Goal: Transaction & Acquisition: Subscribe to service/newsletter

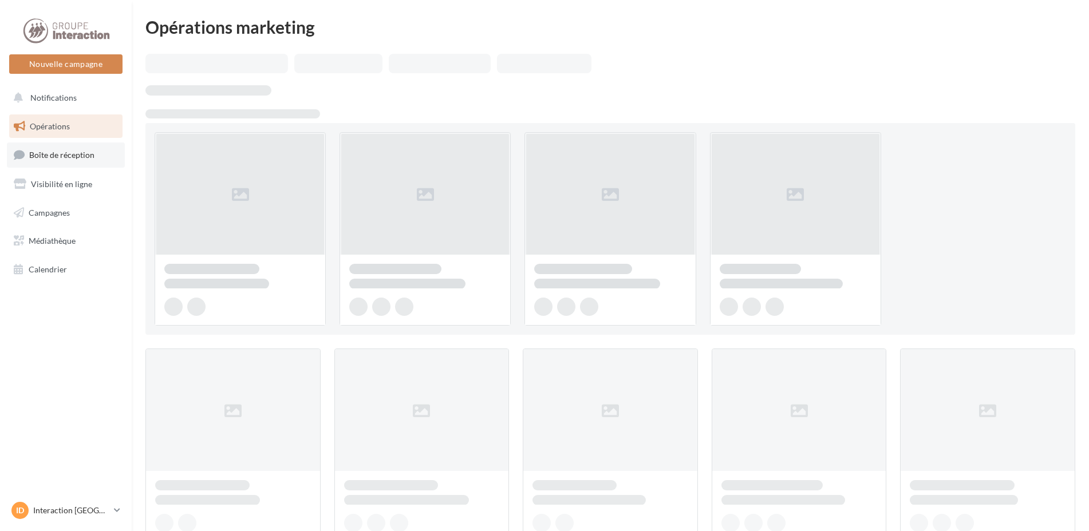
click at [88, 164] on link "Boîte de réception" at bounding box center [66, 155] width 118 height 25
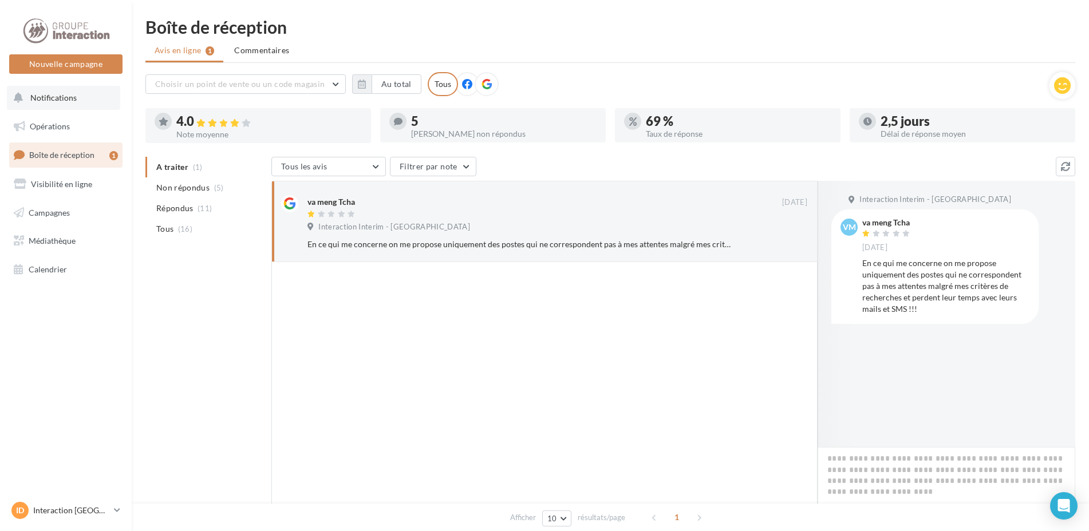
click at [76, 107] on button "Notifications" at bounding box center [63, 98] width 113 height 24
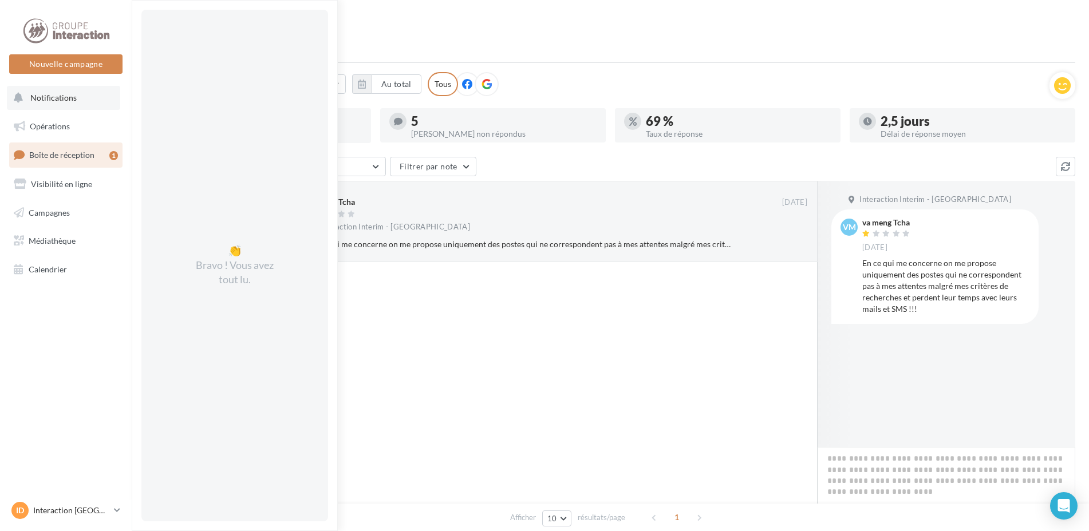
click at [42, 104] on button "Notifications 👏 Bravo ! Vous avez tout lu." at bounding box center [63, 98] width 113 height 24
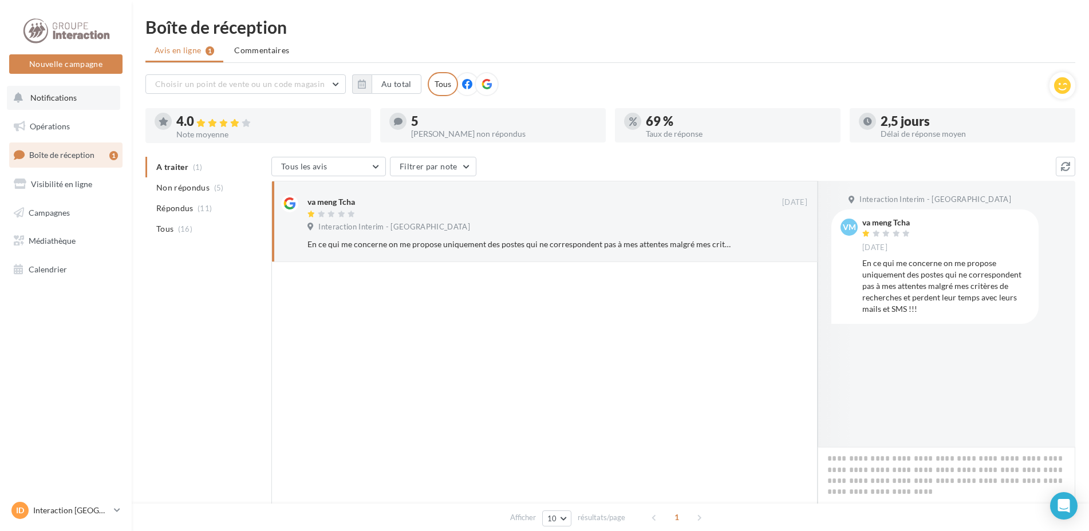
click at [42, 104] on button "Notifications" at bounding box center [63, 98] width 113 height 24
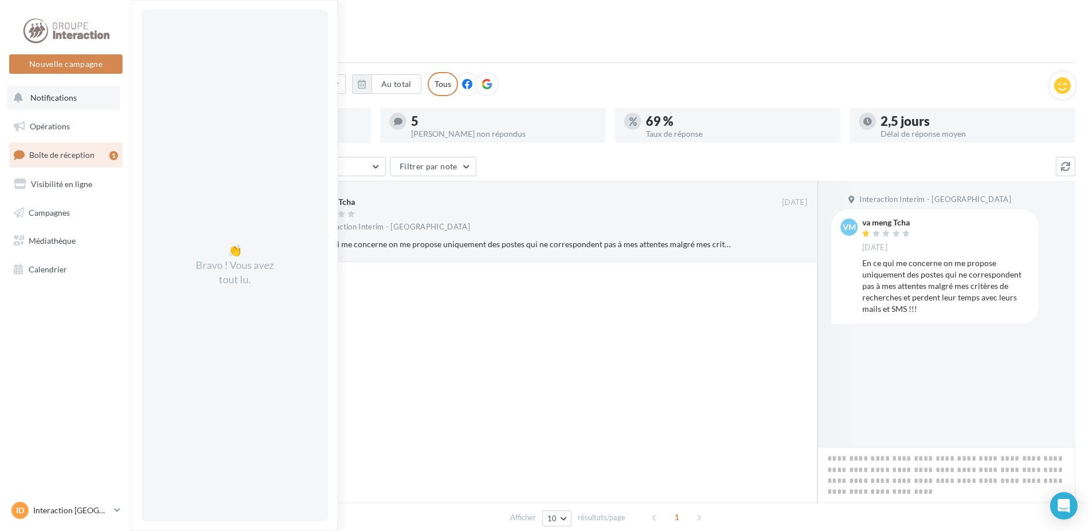
click at [42, 104] on button "Notifications 👏 Bravo ! Vous avez tout lu." at bounding box center [63, 98] width 113 height 24
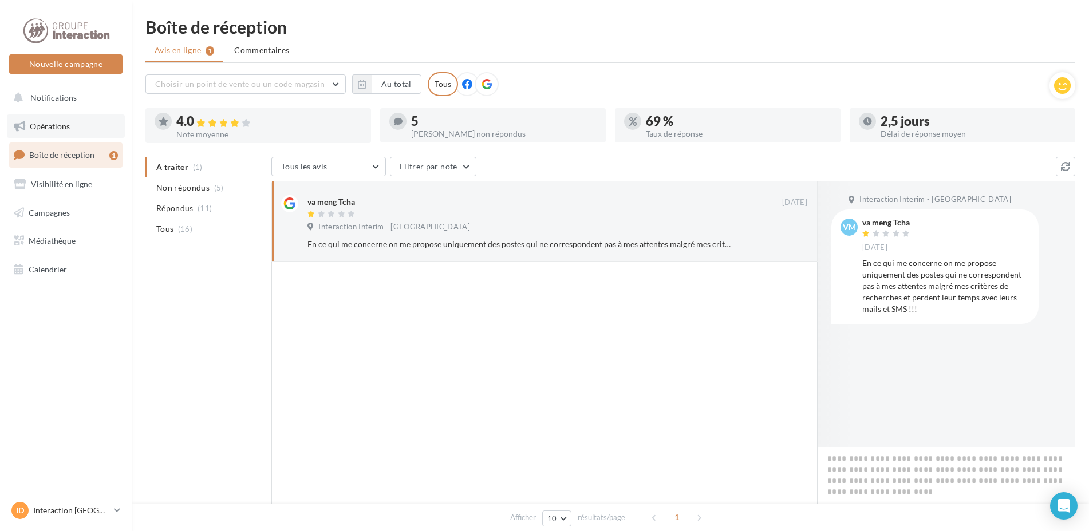
click at [45, 128] on span "Opérations" at bounding box center [50, 126] width 40 height 10
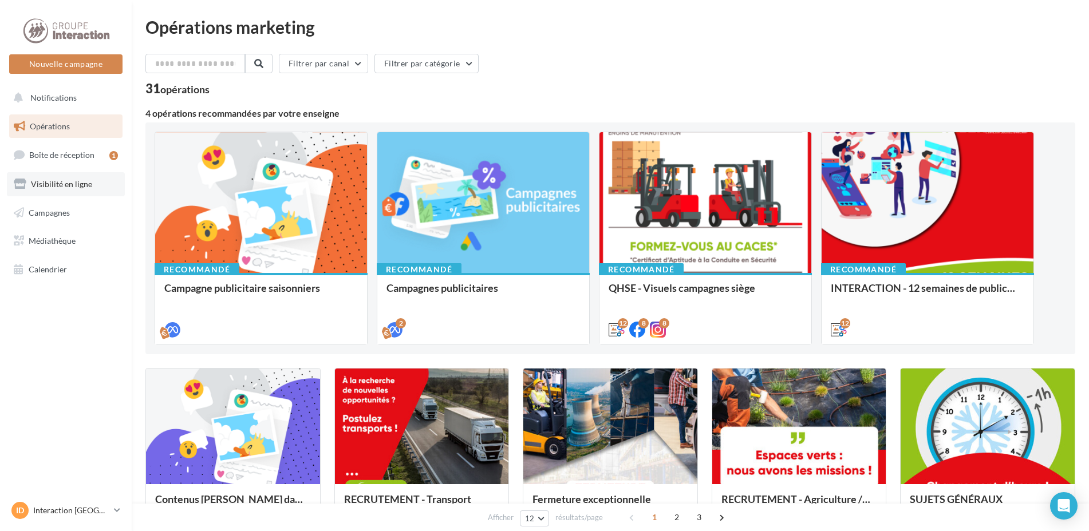
click at [96, 194] on link "Visibilité en ligne" at bounding box center [66, 184] width 118 height 24
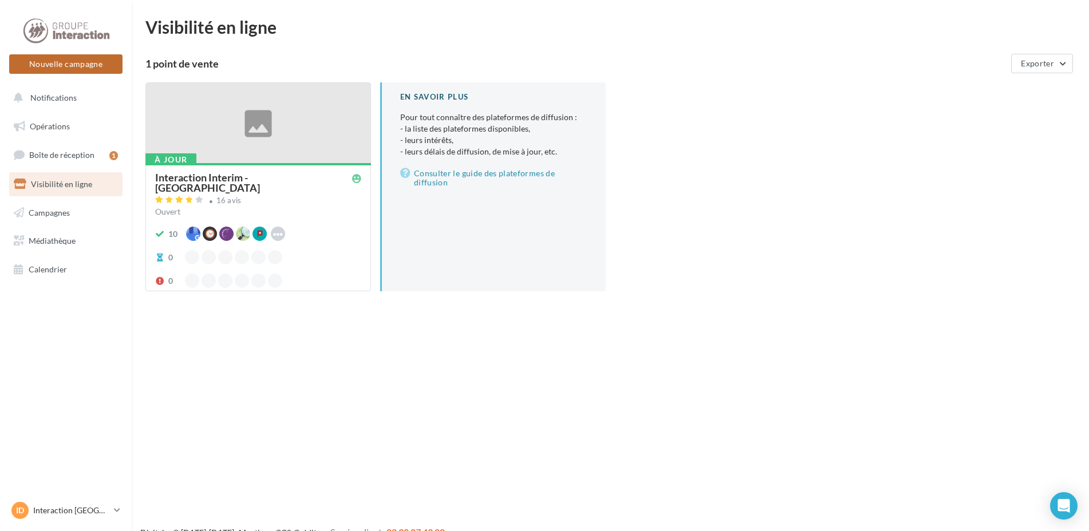
click at [50, 64] on button "Nouvelle campagne" at bounding box center [65, 63] width 113 height 19
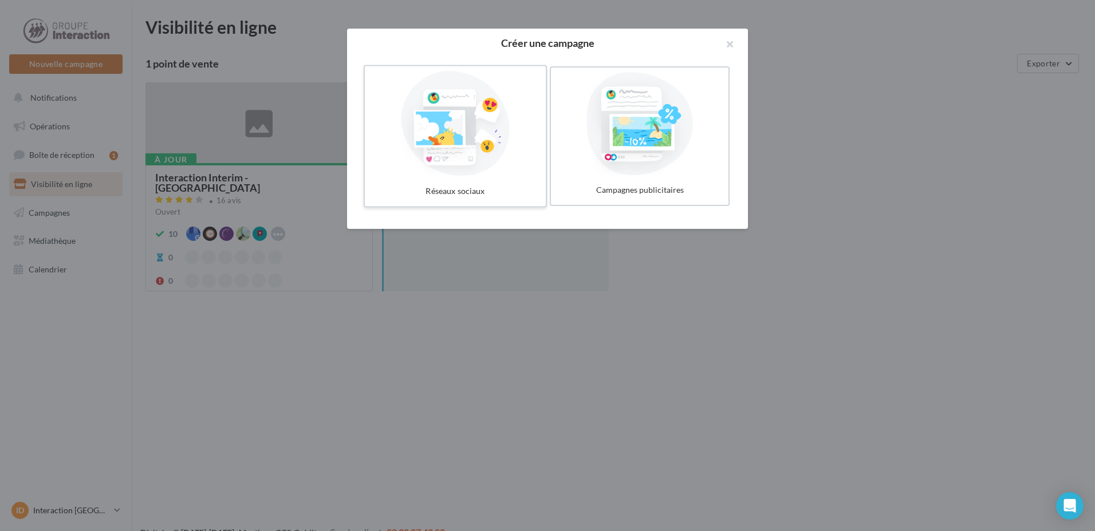
click at [418, 170] on div at bounding box center [455, 123] width 172 height 105
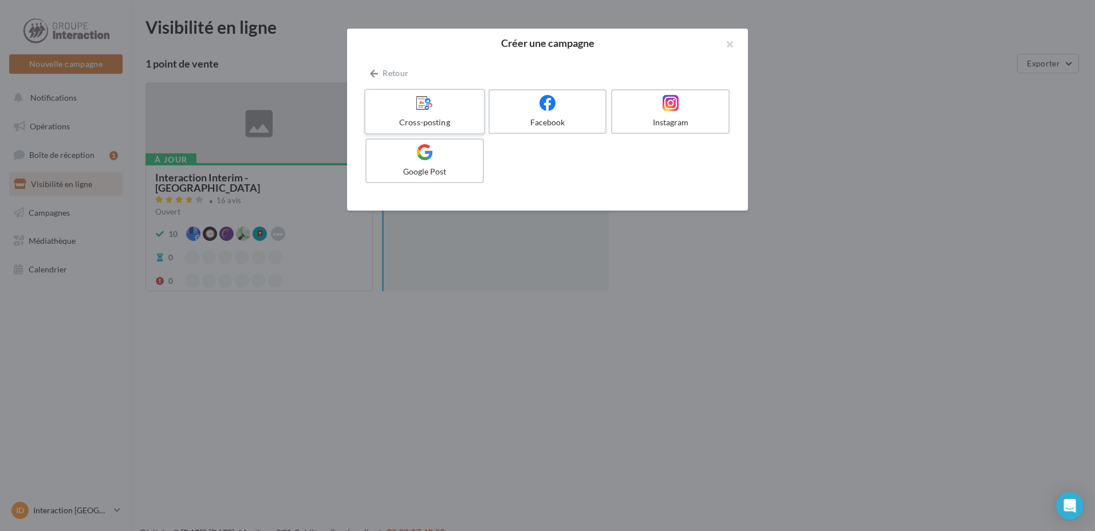
click at [459, 116] on label "Cross-posting" at bounding box center [424, 112] width 121 height 46
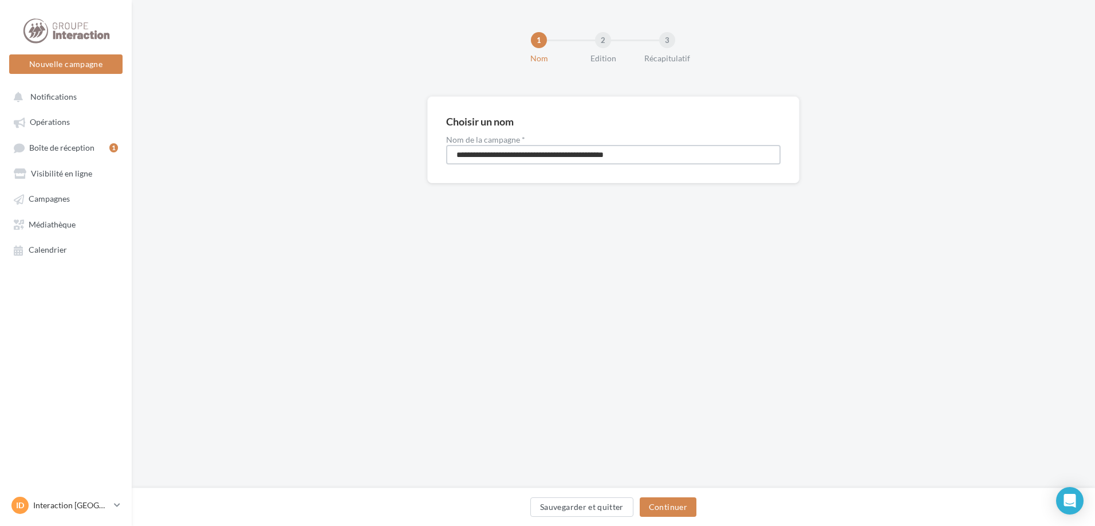
drag, startPoint x: 662, startPoint y: 157, endPoint x: 446, endPoint y: 149, distance: 216.1
click at [446, 149] on input "**********" at bounding box center [613, 154] width 334 height 19
type input "*******"
drag, startPoint x: 680, startPoint y: 521, endPoint x: 679, endPoint y: 513, distance: 7.5
click at [679, 521] on div "Sauvegarder et quitter Continuer" at bounding box center [613, 509] width 945 height 24
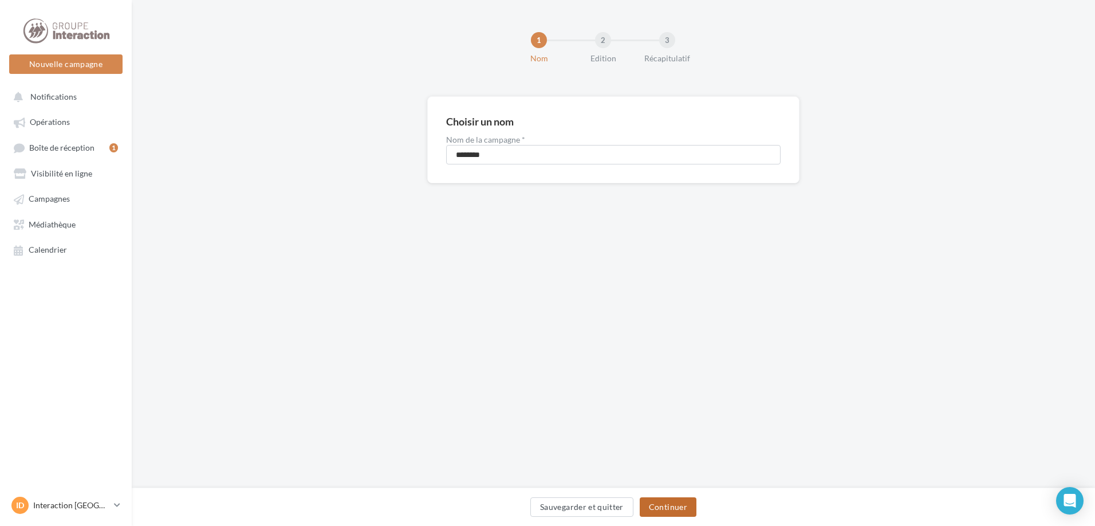
click at [679, 511] on button "Continuer" at bounding box center [668, 506] width 57 height 19
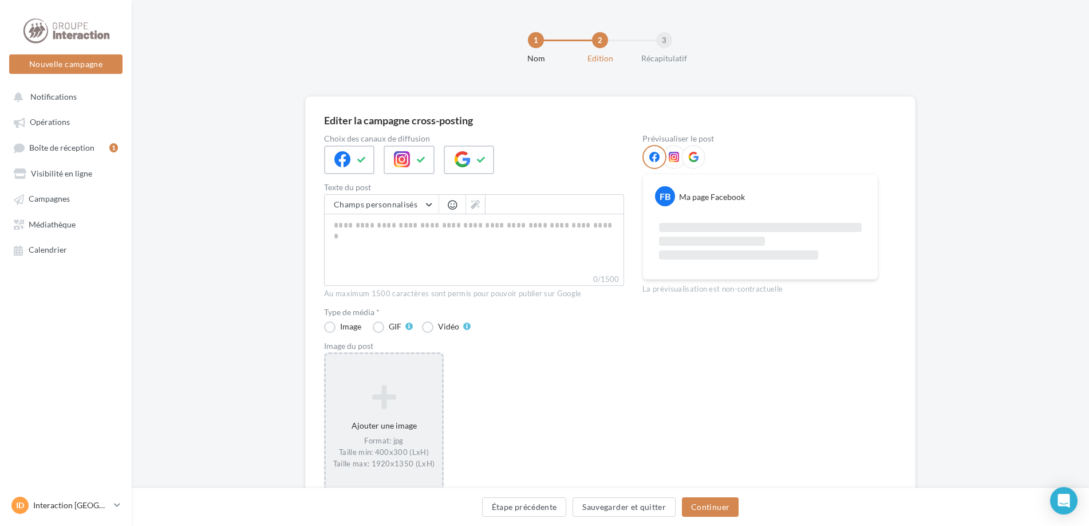
click at [385, 415] on div "Ajouter une image Format: jpg Taille min: 400x300 (LxH) Taille max: 1920x1350 (…" at bounding box center [384, 427] width 116 height 96
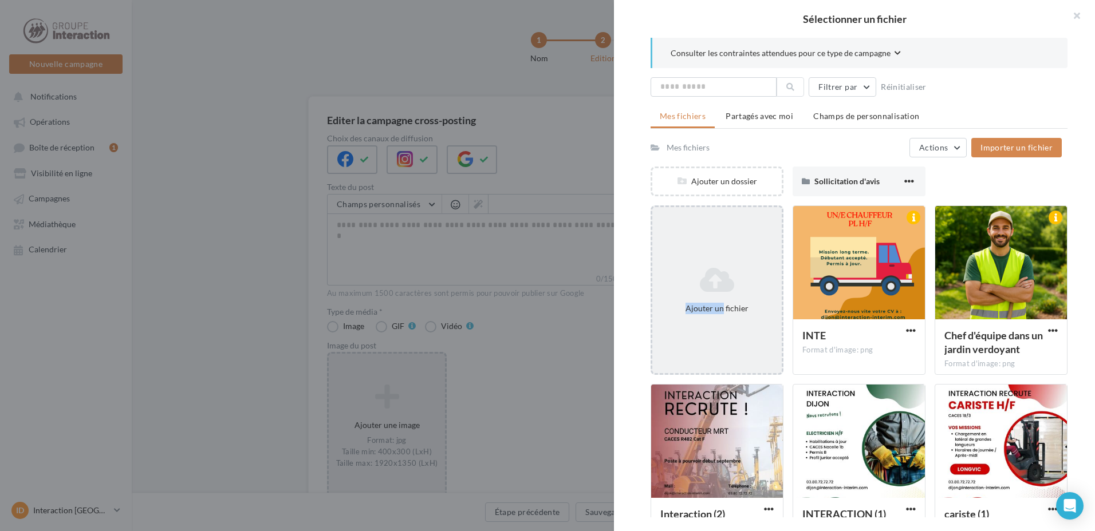
click at [716, 295] on div "Ajouter un fichier" at bounding box center [716, 290] width 129 height 57
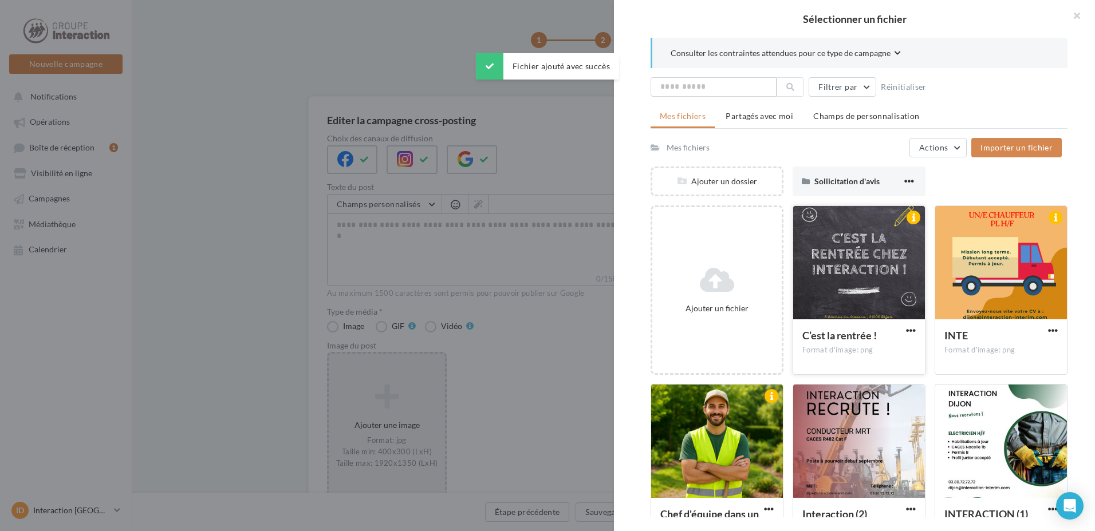
click at [828, 289] on div at bounding box center [859, 263] width 132 height 115
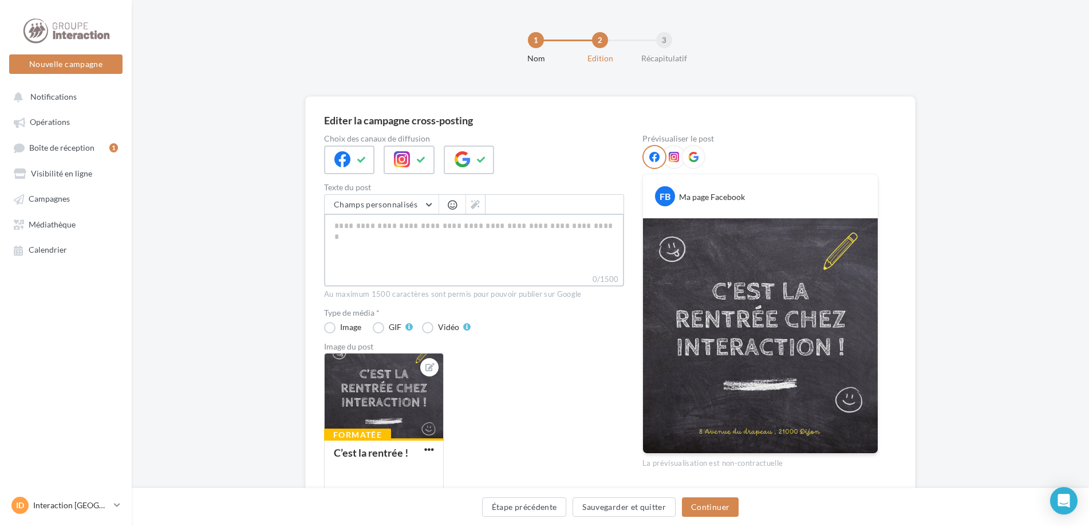
click at [419, 246] on textarea "0/1500" at bounding box center [474, 244] width 300 height 60
paste textarea "**********"
type textarea "**********"
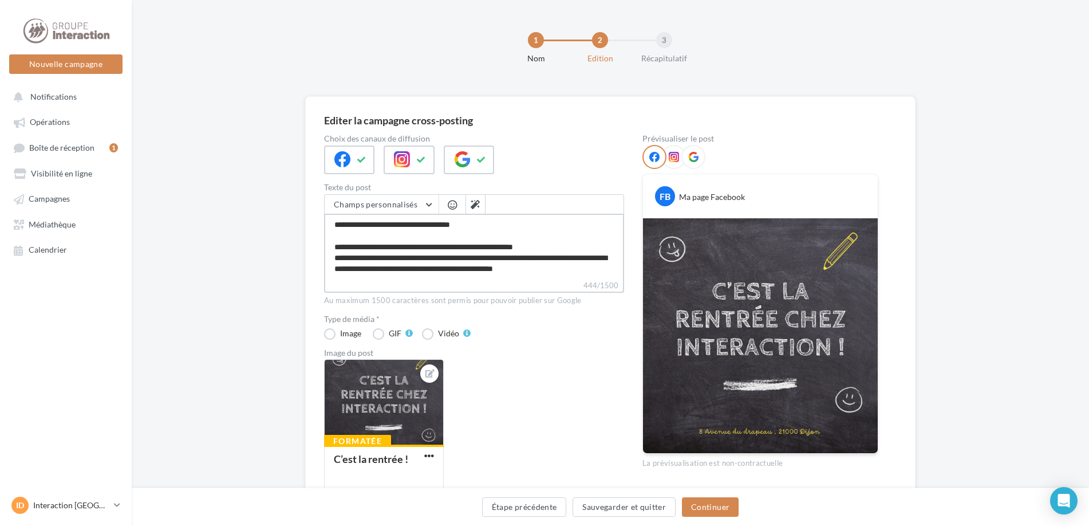
scroll to position [55, 0]
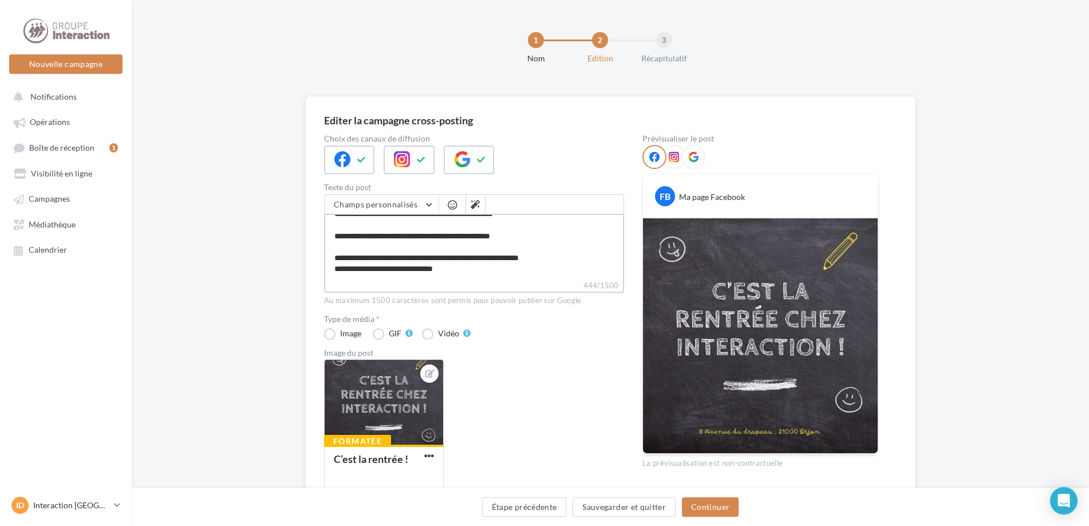
click at [568, 260] on textarea "**********" at bounding box center [474, 247] width 300 height 66
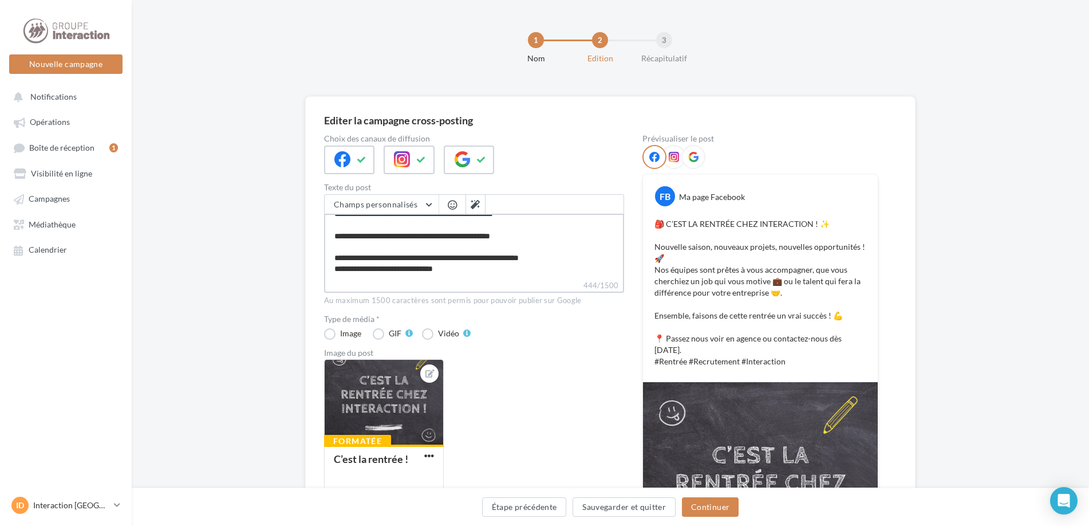
type textarea "**********"
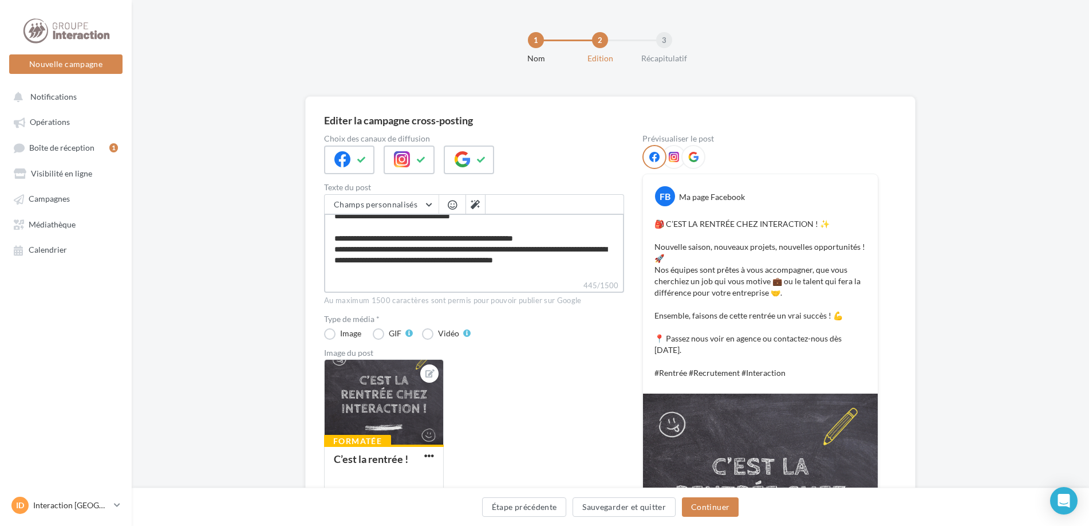
scroll to position [0, 0]
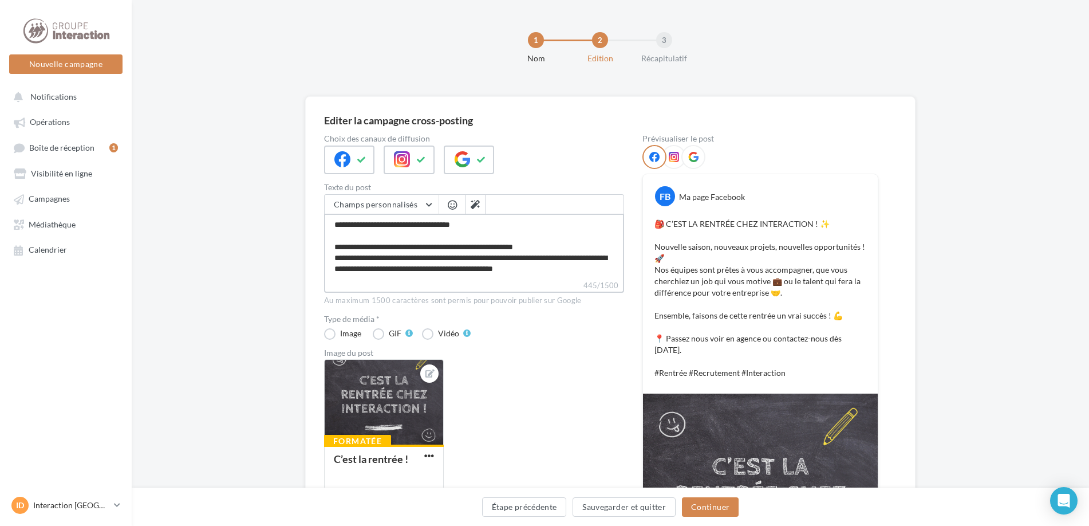
click at [588, 246] on textarea "**********" at bounding box center [474, 247] width 300 height 66
type textarea "**********"
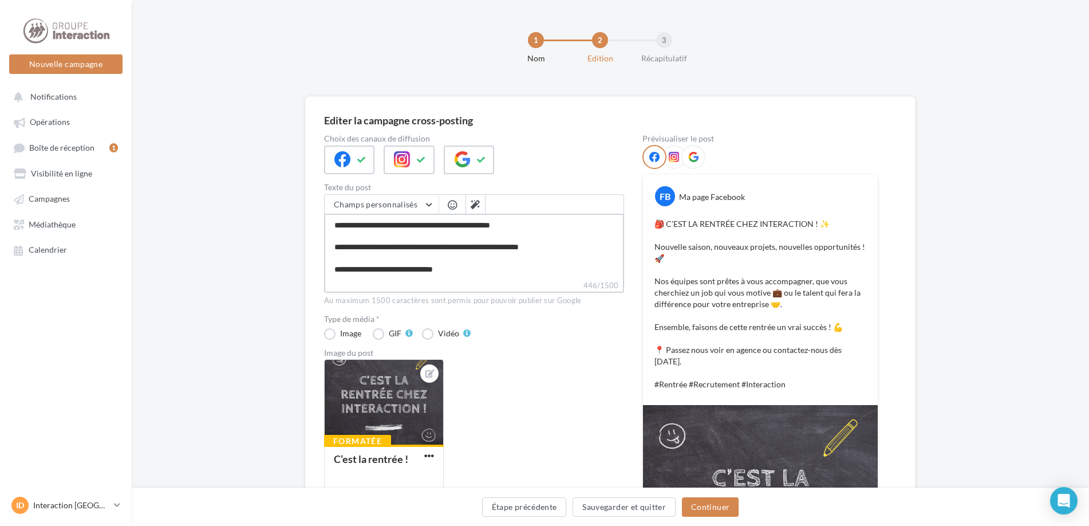
scroll to position [225, 0]
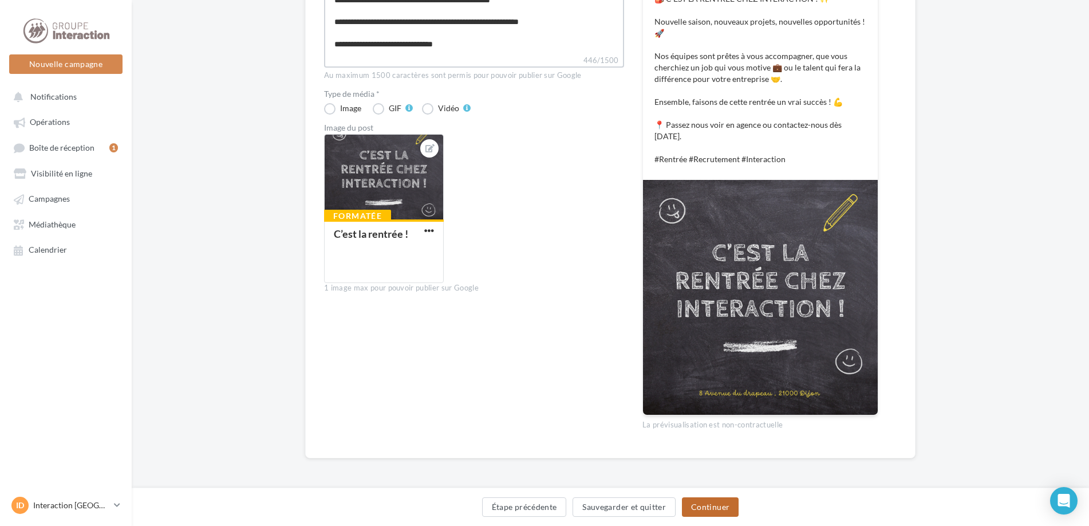
type textarea "**********"
click at [722, 503] on button "Continuer" at bounding box center [710, 506] width 57 height 19
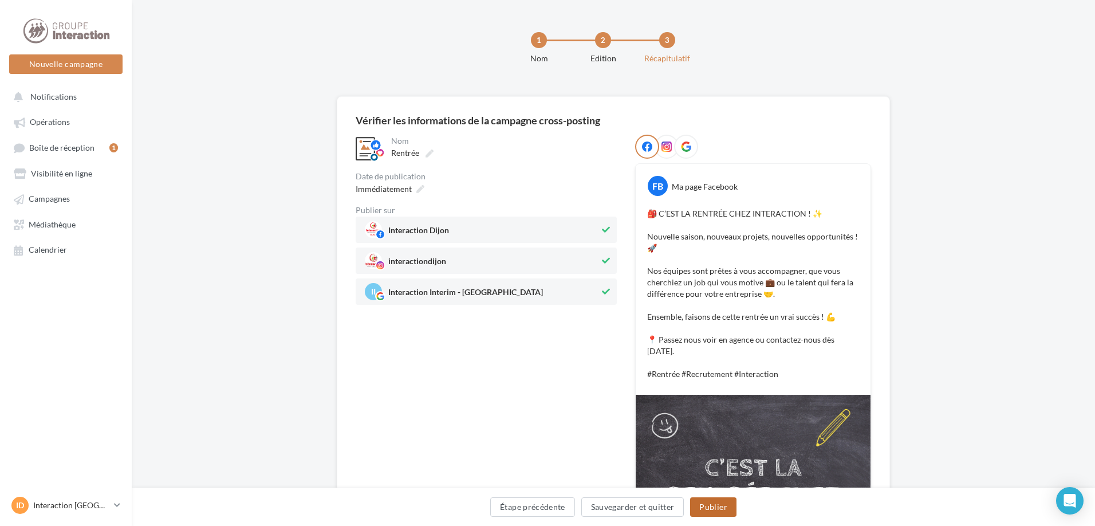
click at [723, 501] on button "Publier" at bounding box center [713, 506] width 46 height 19
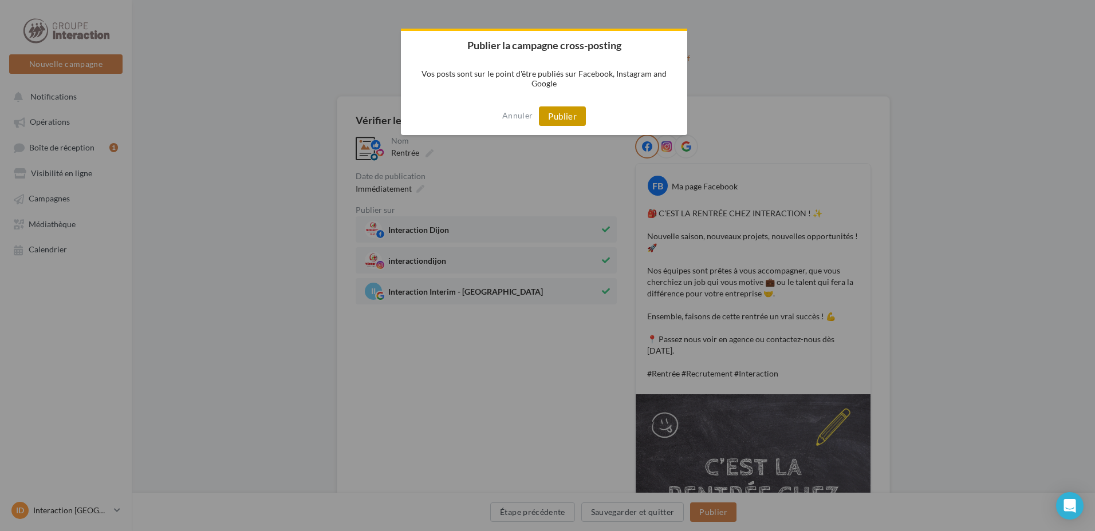
click at [554, 118] on button "Publier" at bounding box center [562, 116] width 47 height 19
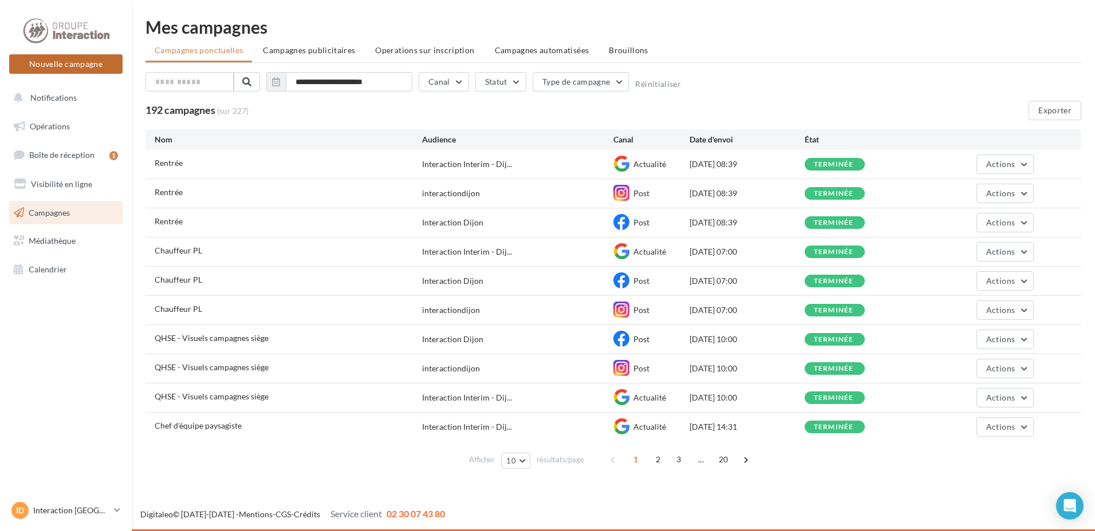
click at [99, 66] on button "Nouvelle campagne" at bounding box center [65, 63] width 113 height 19
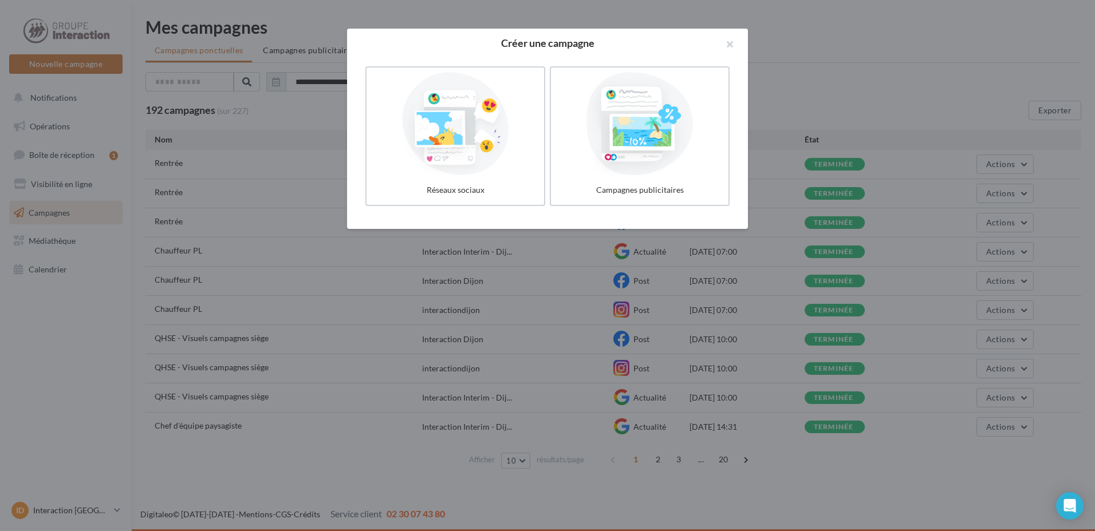
click at [162, 81] on div at bounding box center [547, 265] width 1095 height 531
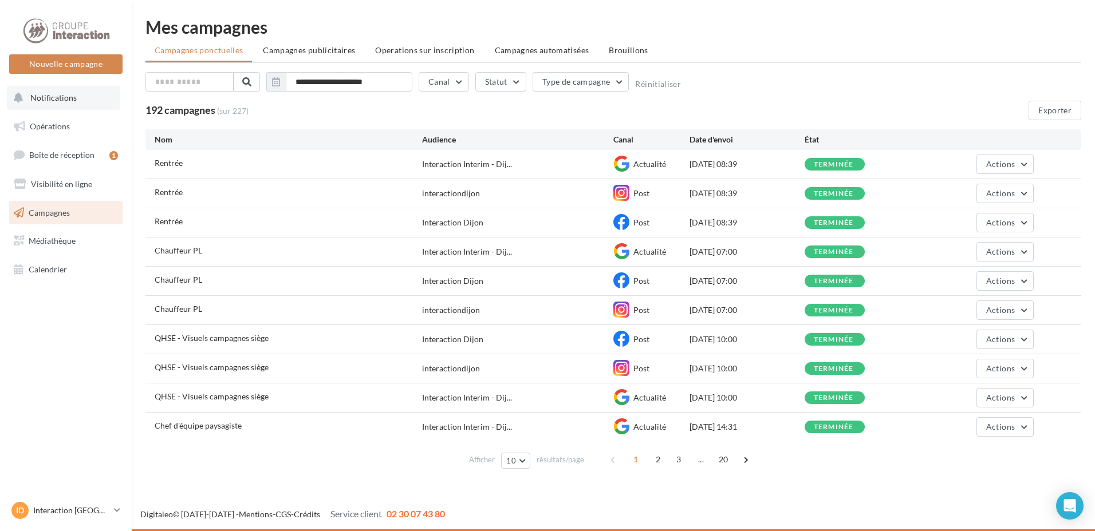
click at [72, 96] on span "Notifications" at bounding box center [53, 98] width 46 height 10
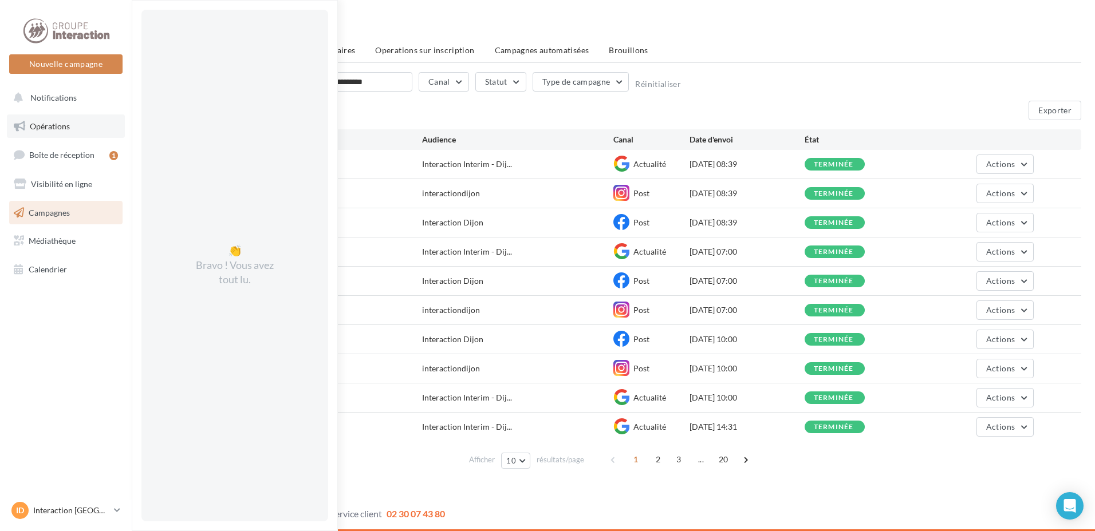
click at [73, 125] on link "Opérations" at bounding box center [66, 127] width 118 height 24
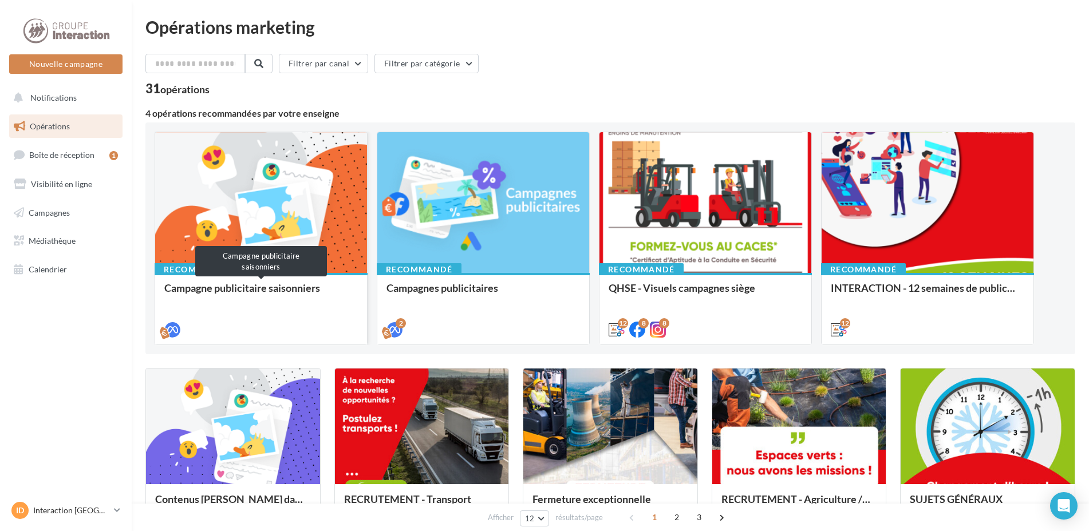
click at [326, 305] on div "Campagne publicitaire saisonniers" at bounding box center [261, 293] width 194 height 23
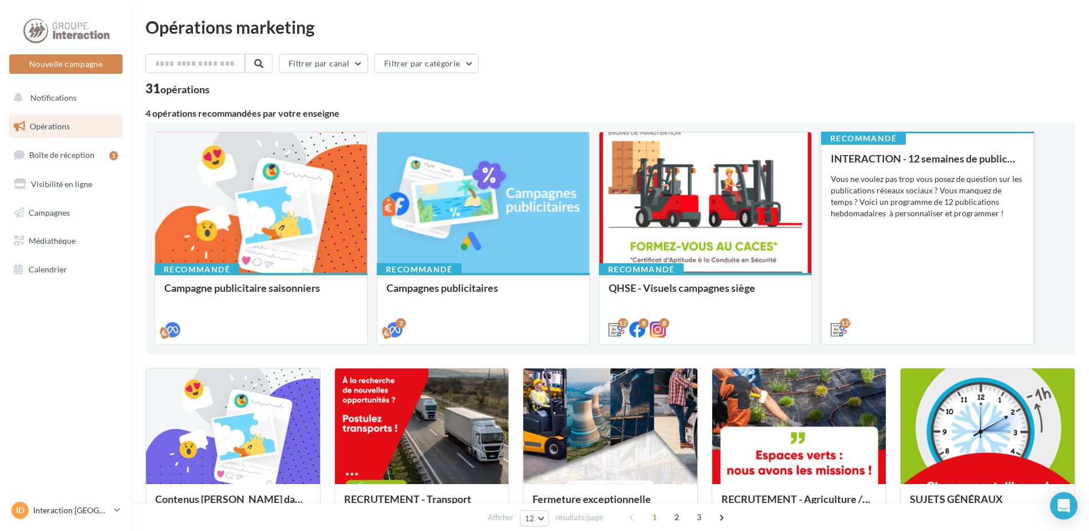
click at [999, 263] on div "INTERACTION - 12 semaines de publication Vous ne voulez pas trop vous posez de …" at bounding box center [928, 244] width 194 height 182
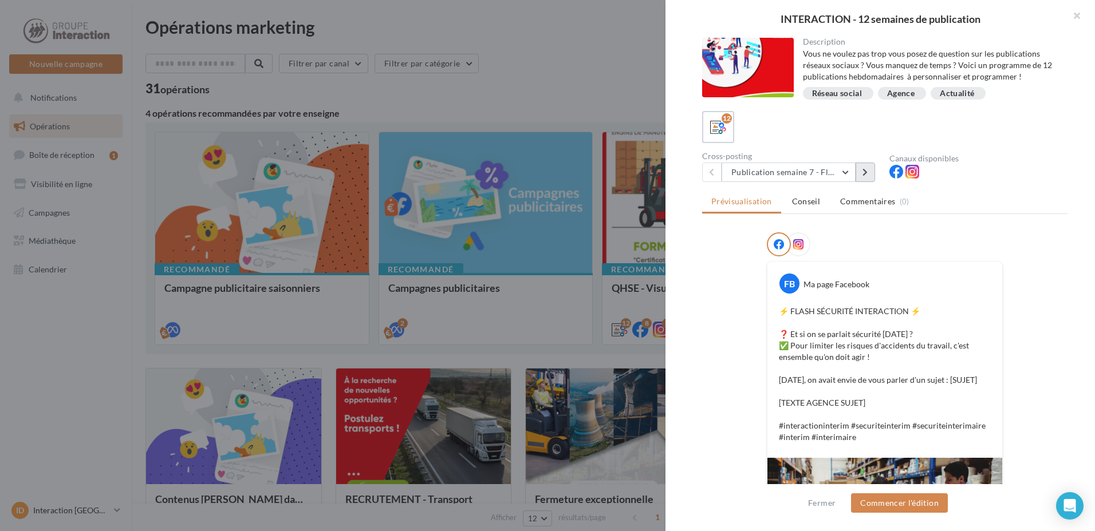
click at [858, 167] on button at bounding box center [865, 172] width 19 height 19
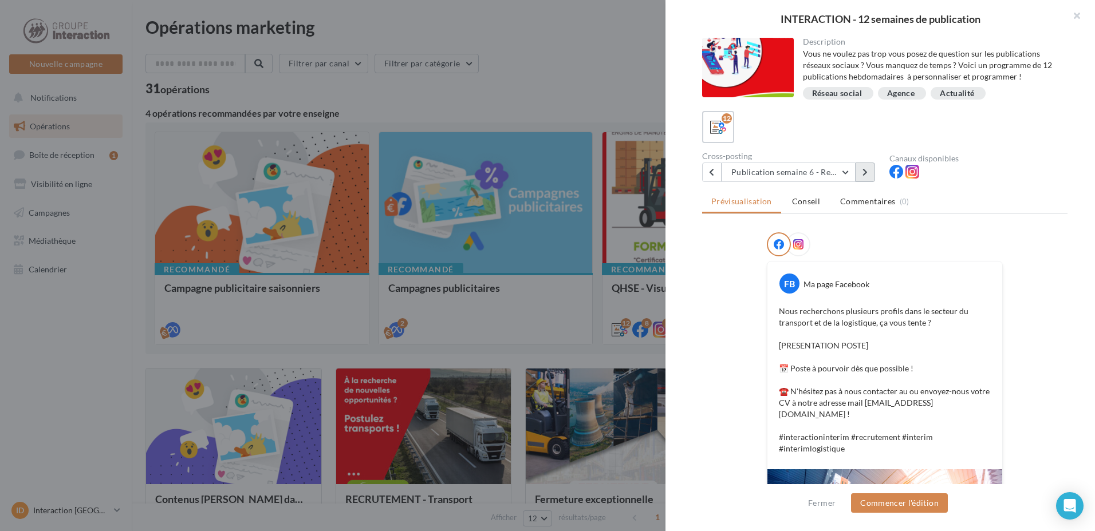
click at [858, 167] on button at bounding box center [865, 172] width 19 height 19
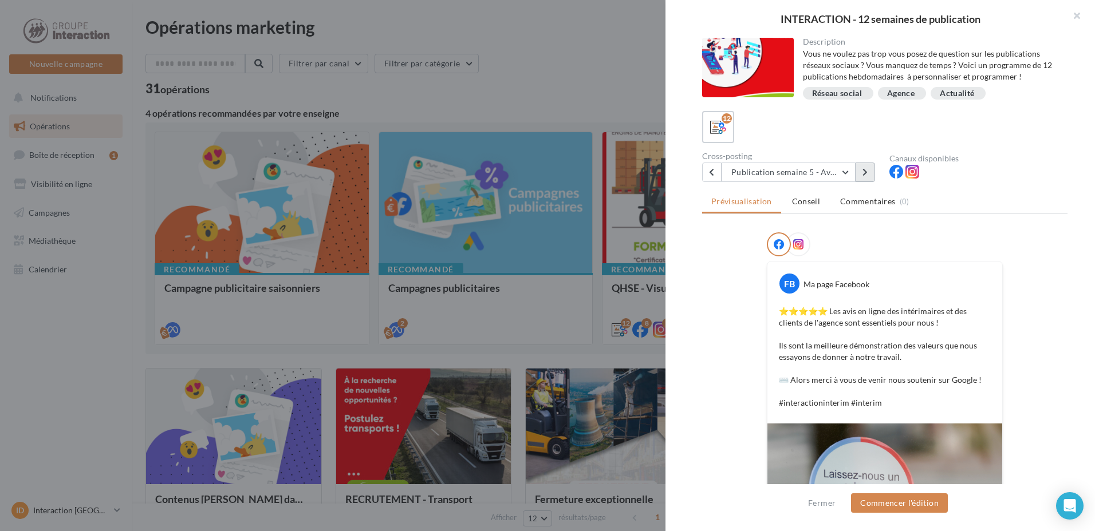
click at [858, 167] on button at bounding box center [865, 172] width 19 height 19
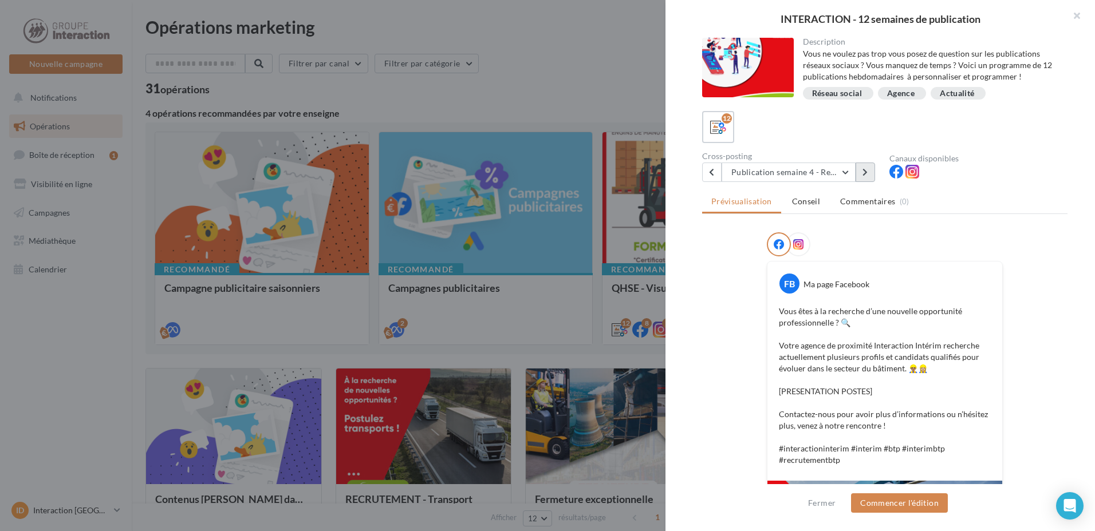
click at [861, 172] on button at bounding box center [865, 172] width 19 height 19
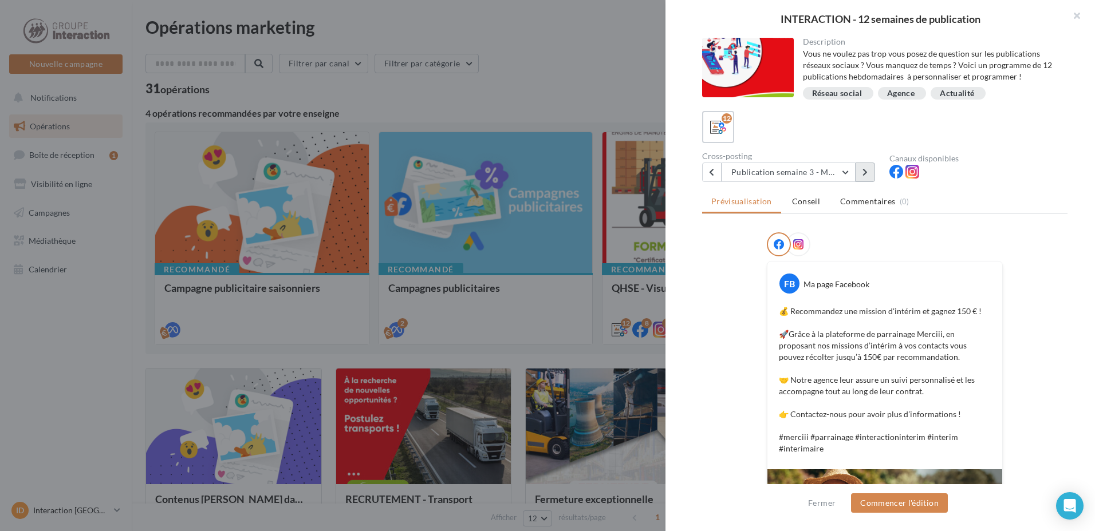
click at [861, 172] on button at bounding box center [865, 172] width 19 height 19
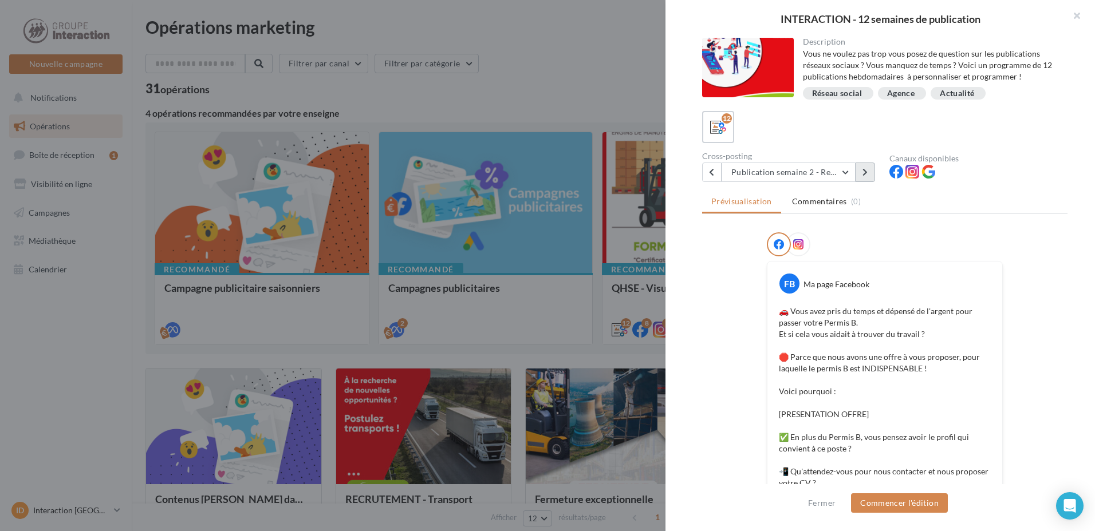
click at [861, 172] on button at bounding box center [865, 172] width 19 height 19
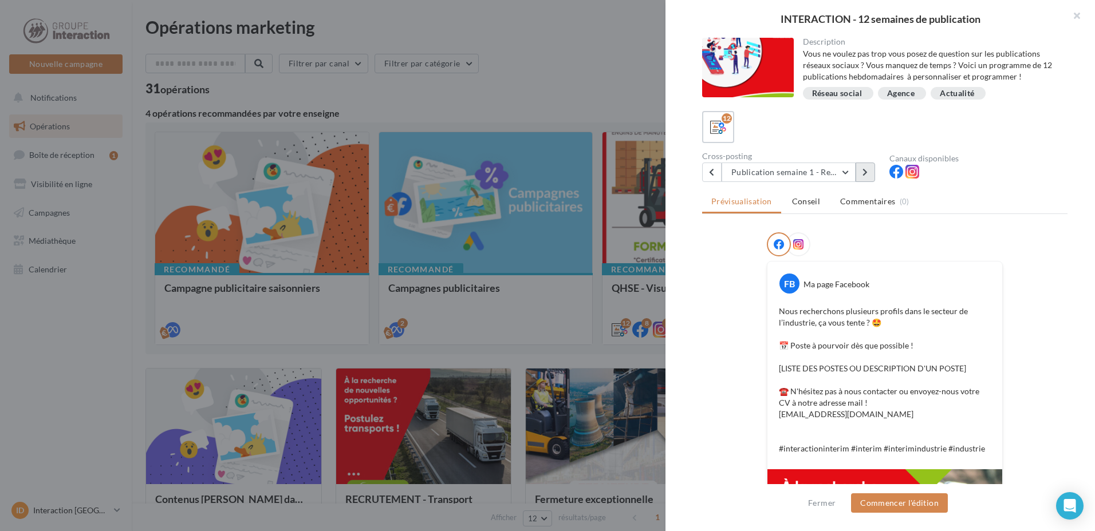
click at [861, 172] on button at bounding box center [865, 172] width 19 height 19
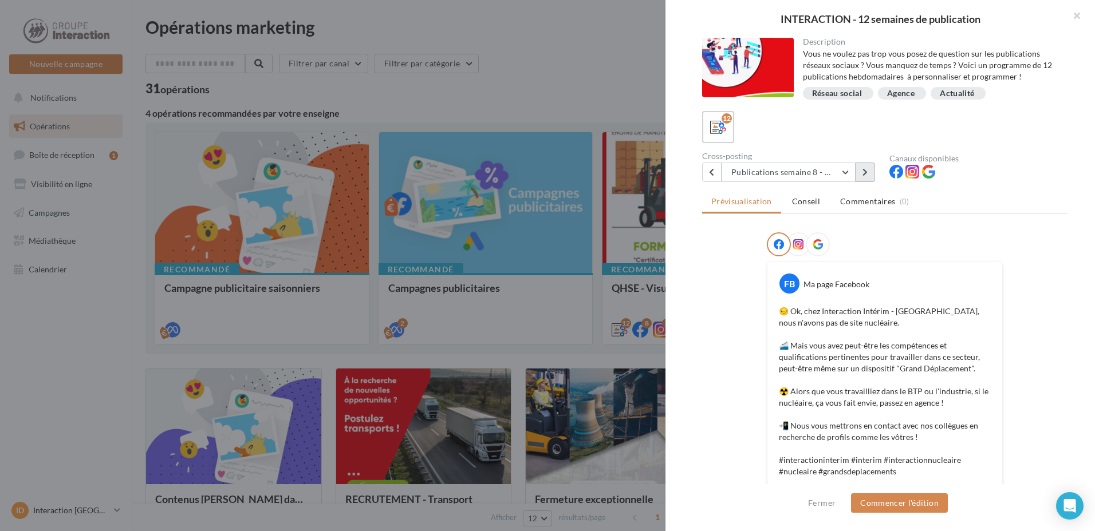
click at [861, 172] on button at bounding box center [865, 172] width 19 height 19
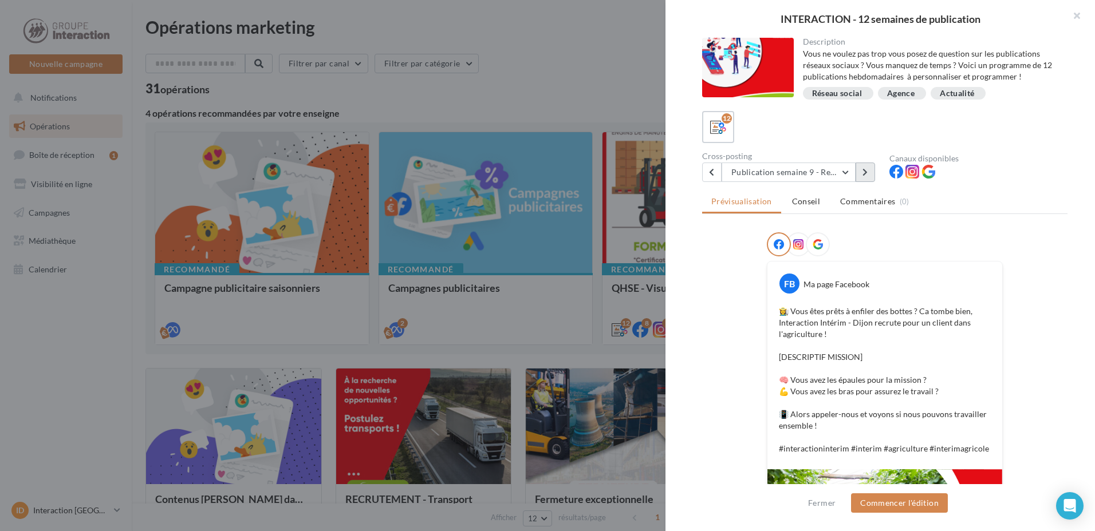
click at [866, 165] on button at bounding box center [865, 172] width 19 height 19
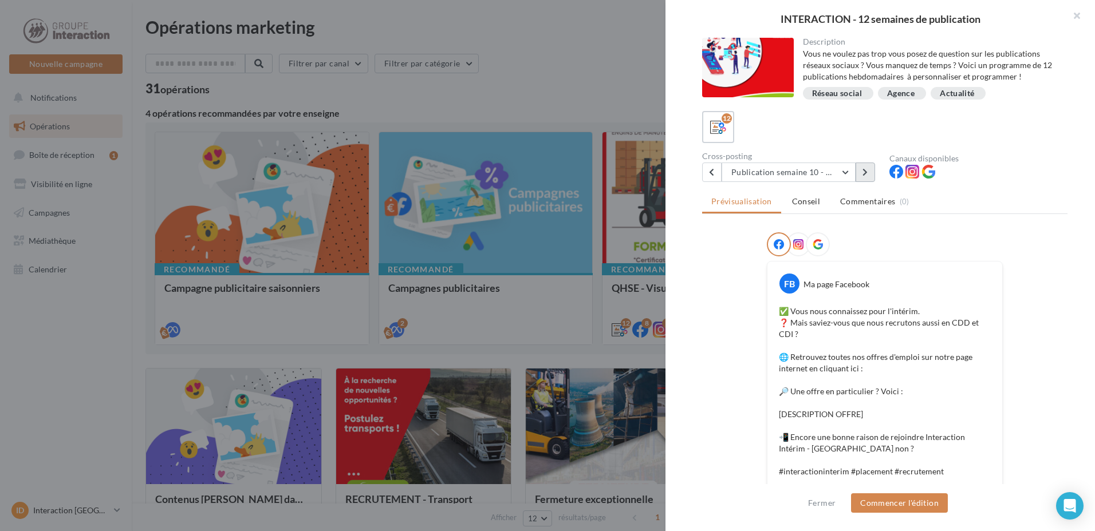
click at [866, 165] on button at bounding box center [865, 172] width 19 height 19
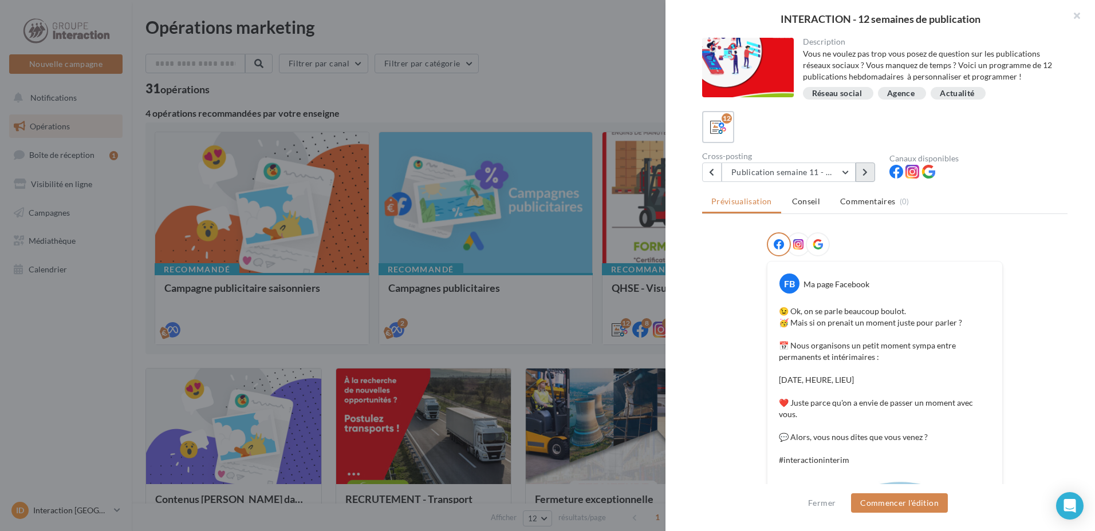
click at [865, 174] on icon at bounding box center [864, 172] width 5 height 8
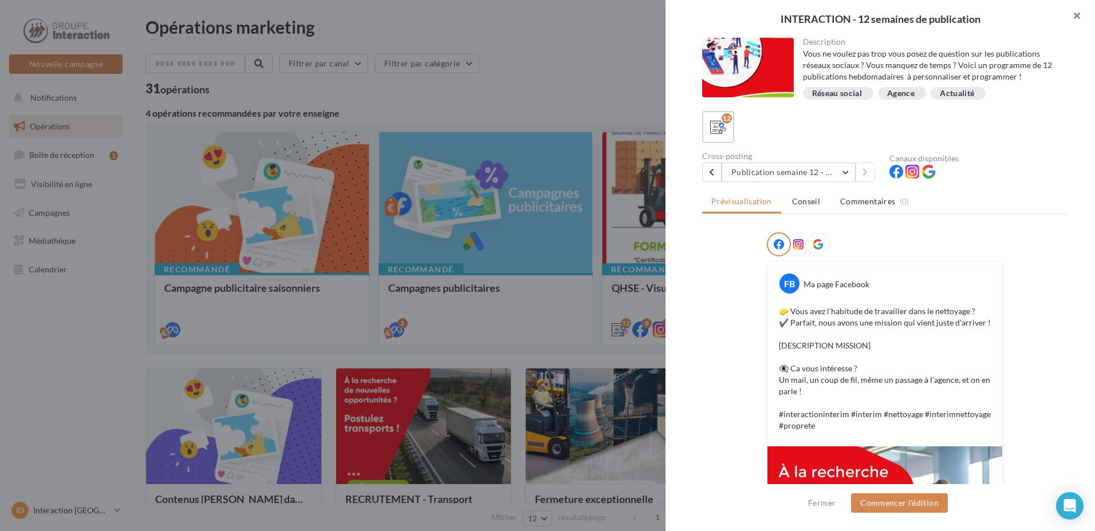
click at [1077, 15] on button "button" at bounding box center [1072, 17] width 46 height 34
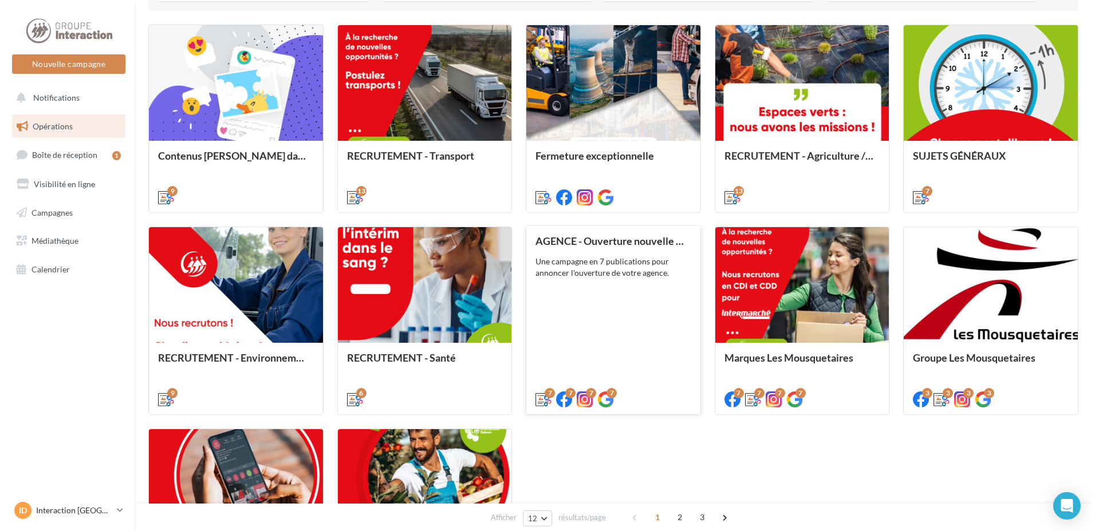
scroll to position [515, 0]
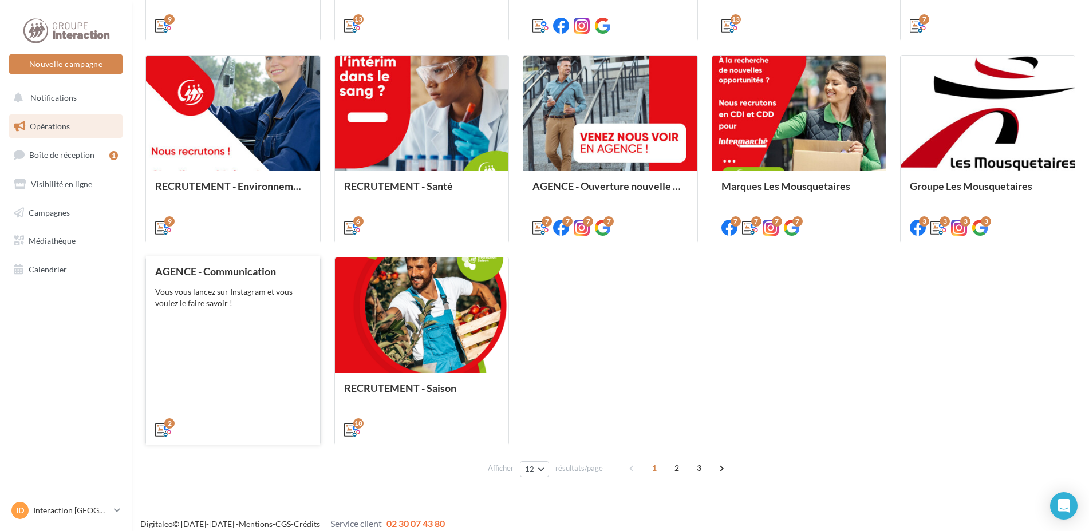
click at [259, 348] on div "AGENCE - Communication Vous vous lancez sur Instagram et vous voulez le faire s…" at bounding box center [233, 350] width 156 height 169
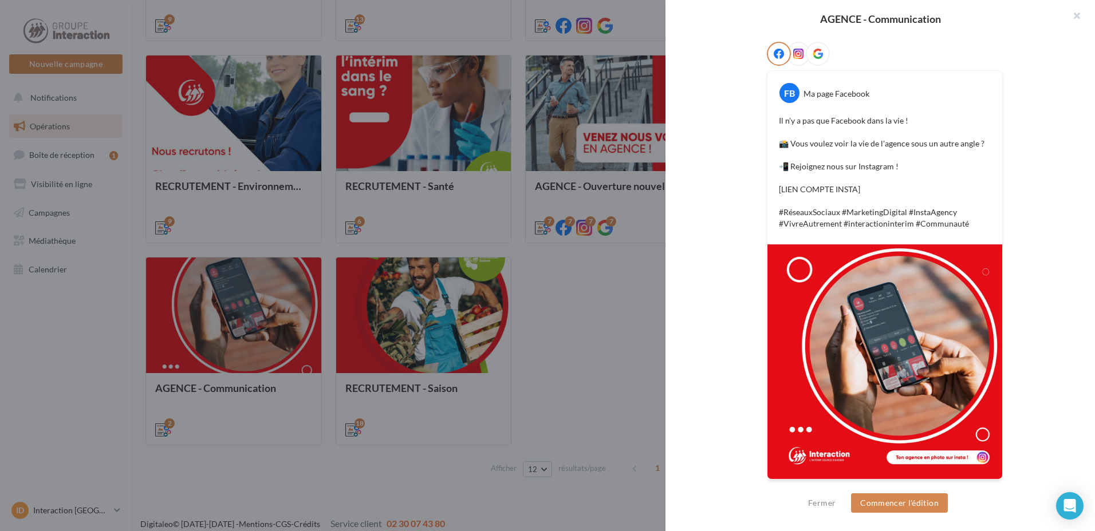
scroll to position [14, 0]
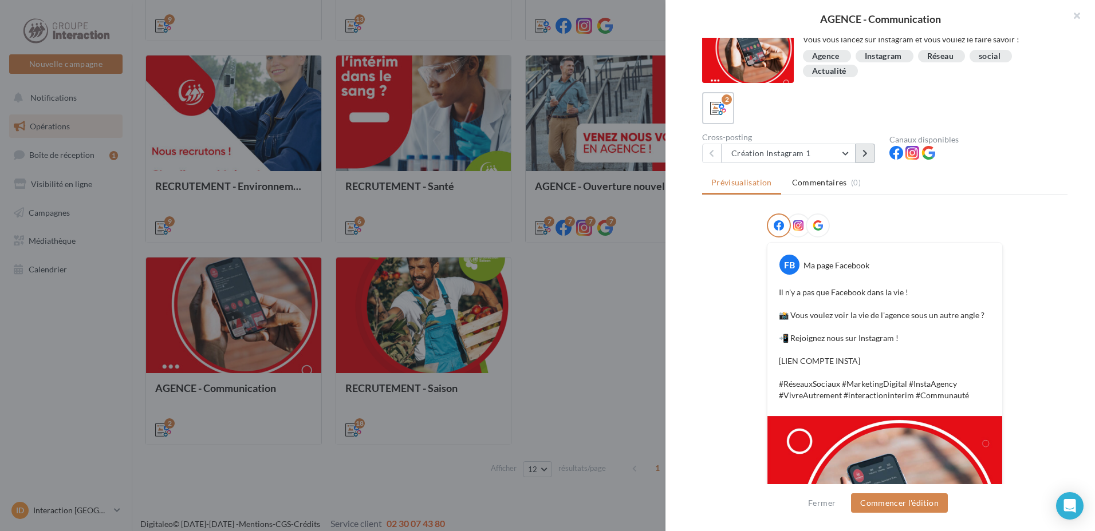
click at [869, 155] on button at bounding box center [865, 153] width 19 height 19
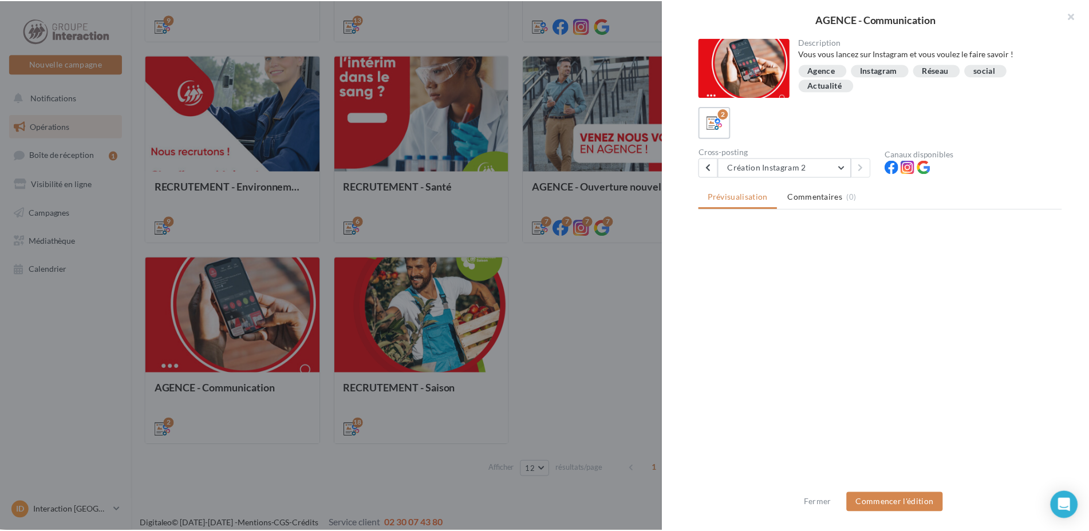
scroll to position [0, 0]
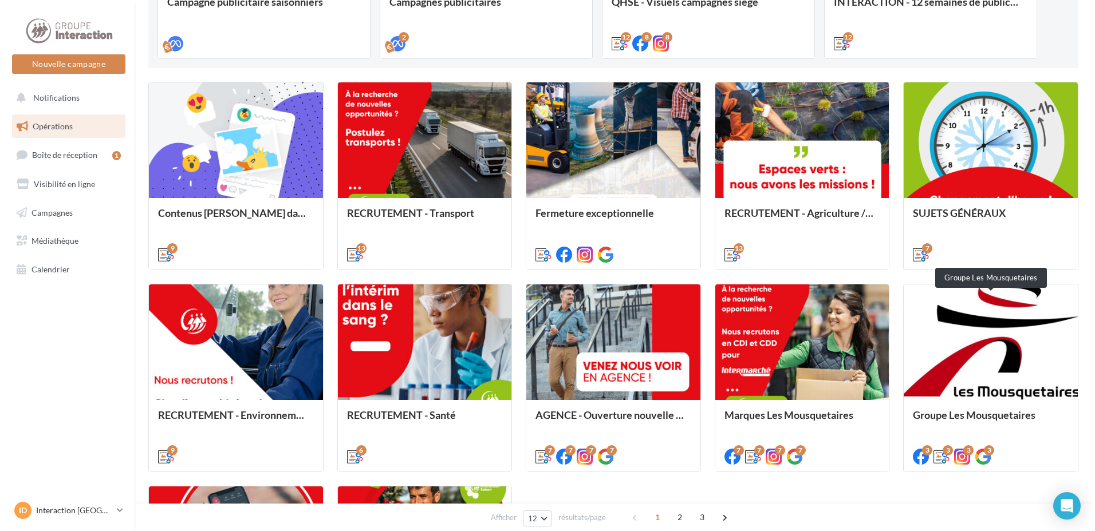
scroll to position [57, 0]
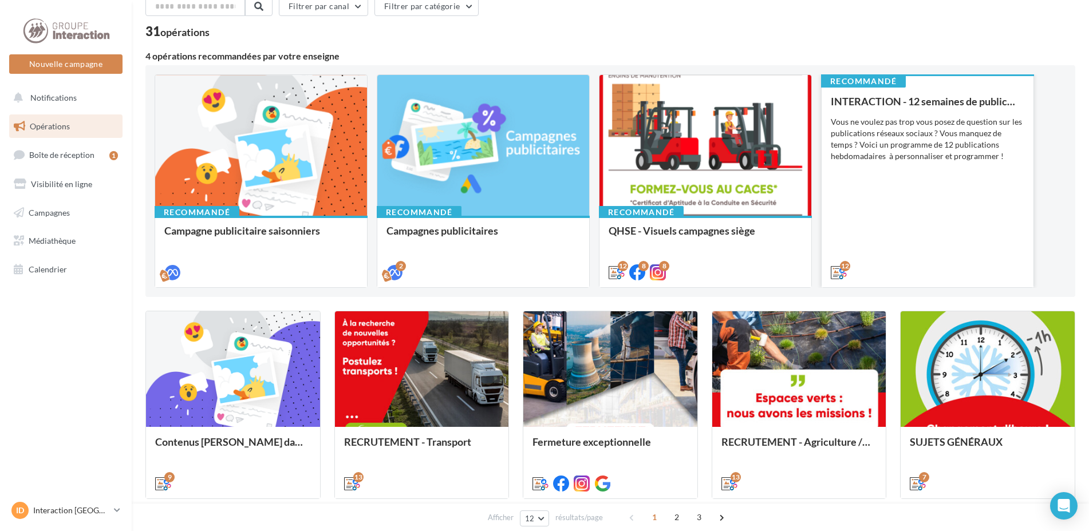
click at [935, 216] on div "INTERACTION - 12 semaines de publication Vous ne voulez pas trop vous posez de …" at bounding box center [928, 187] width 194 height 182
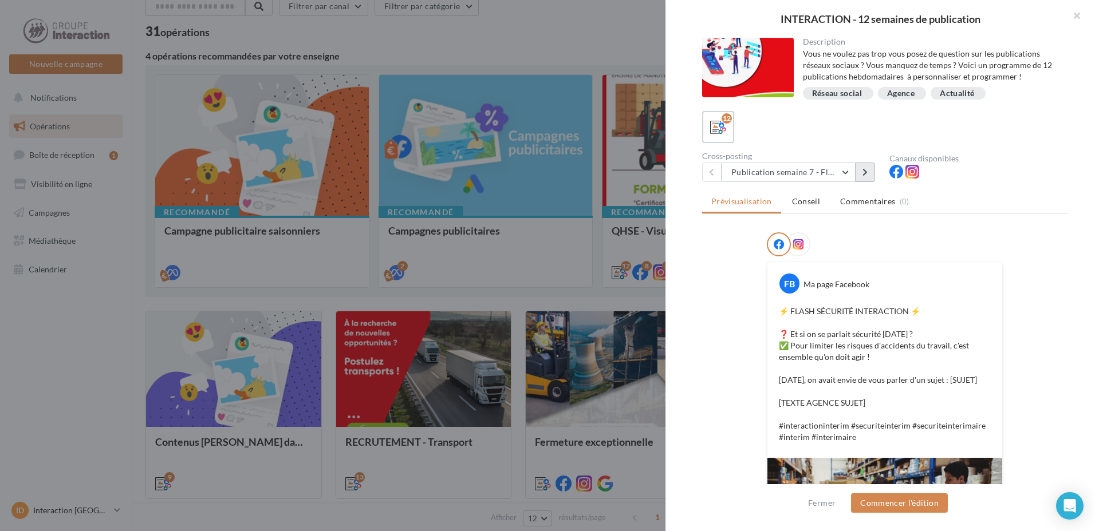
click at [874, 172] on button at bounding box center [865, 172] width 19 height 19
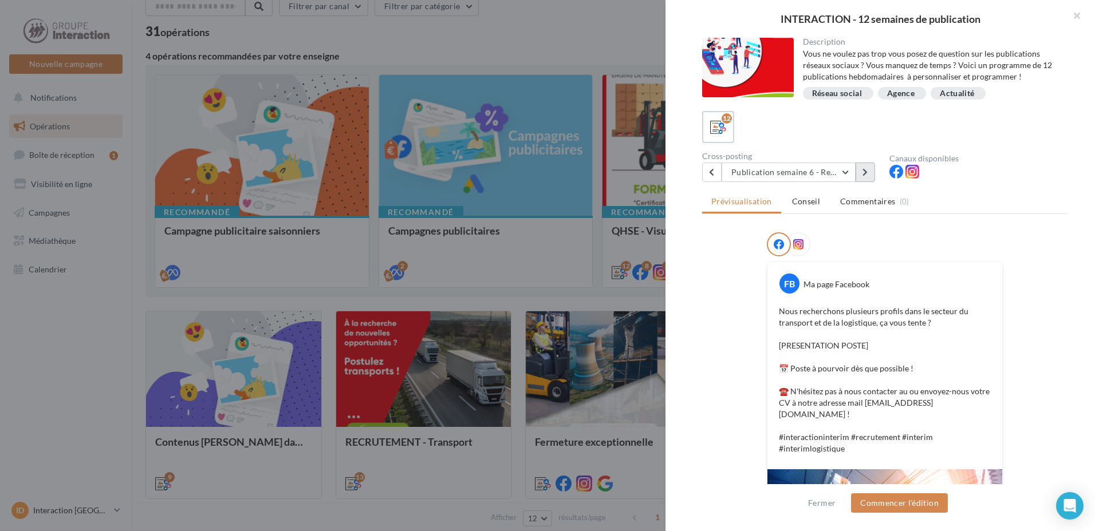
click at [874, 172] on button at bounding box center [865, 172] width 19 height 19
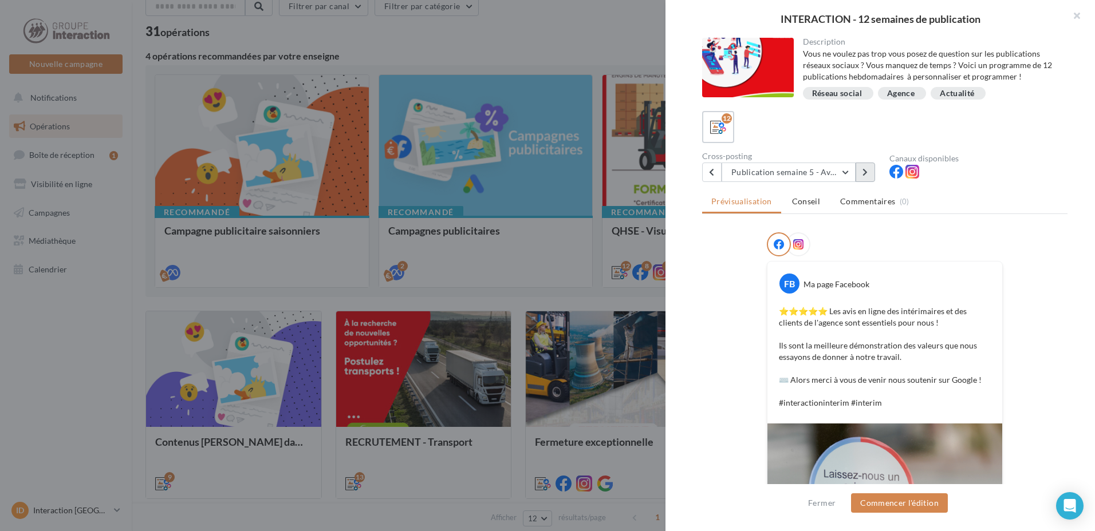
scroll to position [179, 0]
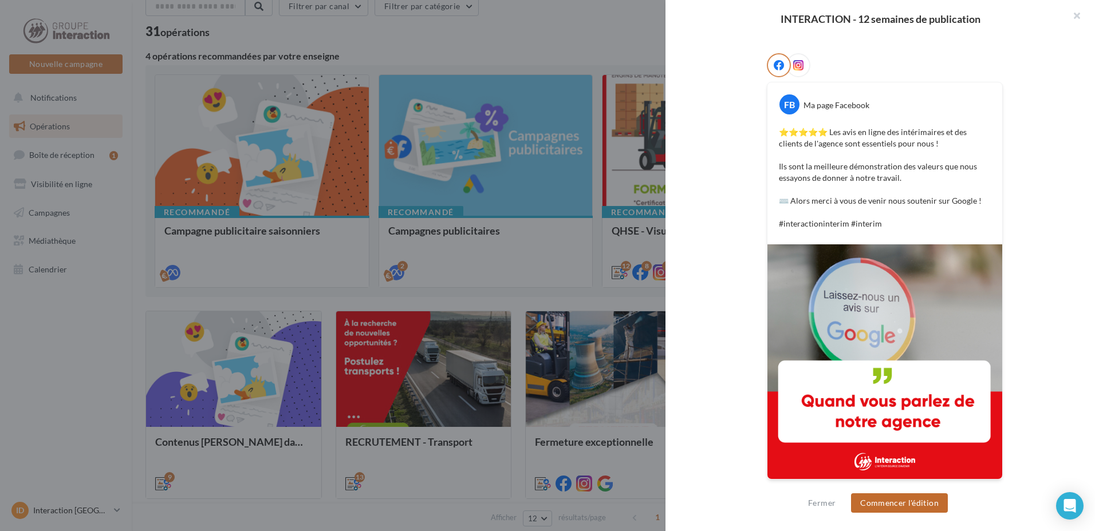
click at [900, 501] on button "Commencer l'édition" at bounding box center [899, 503] width 97 height 19
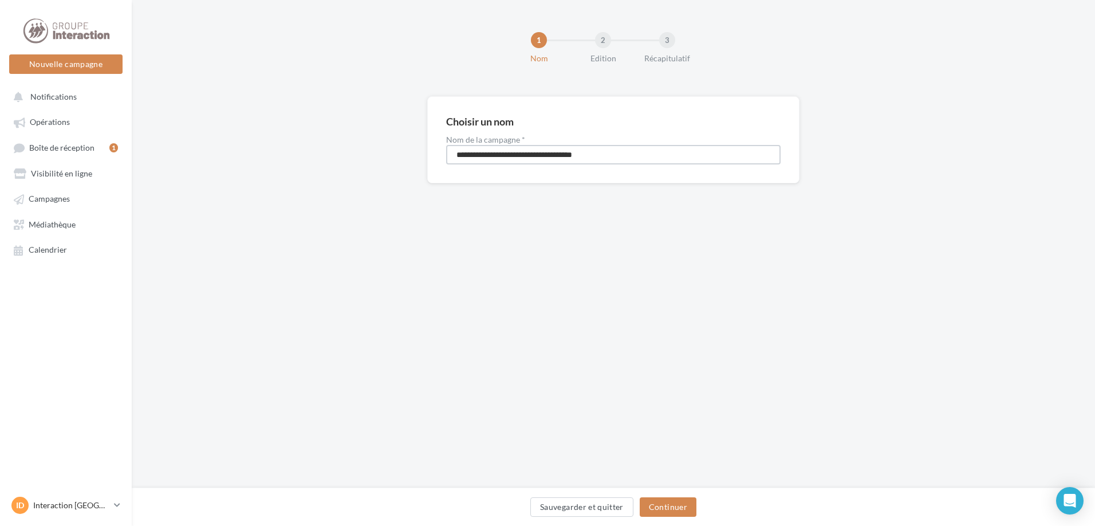
drag, startPoint x: 695, startPoint y: 151, endPoint x: 451, endPoint y: 158, distance: 244.1
click at [451, 158] on input "**********" at bounding box center [613, 154] width 334 height 19
type input "**********"
click at [694, 513] on button "Continuer" at bounding box center [668, 506] width 57 height 19
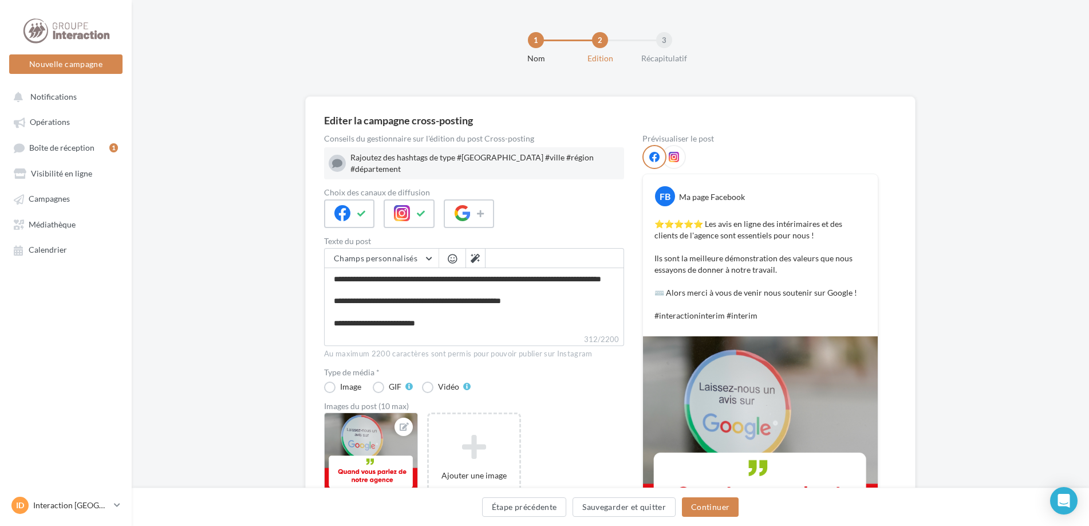
scroll to position [115, 0]
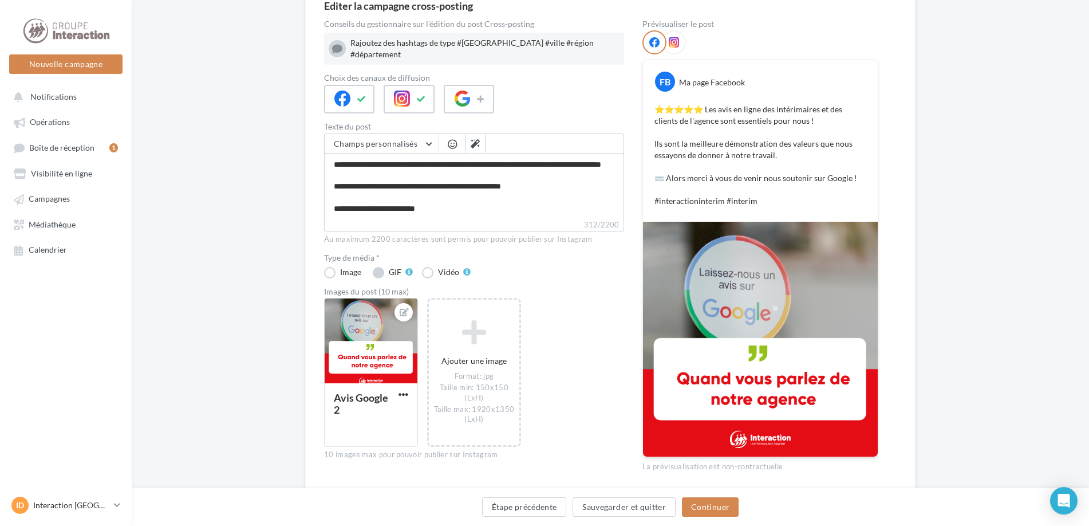
click at [385, 267] on label "GIF" at bounding box center [393, 272] width 40 height 11
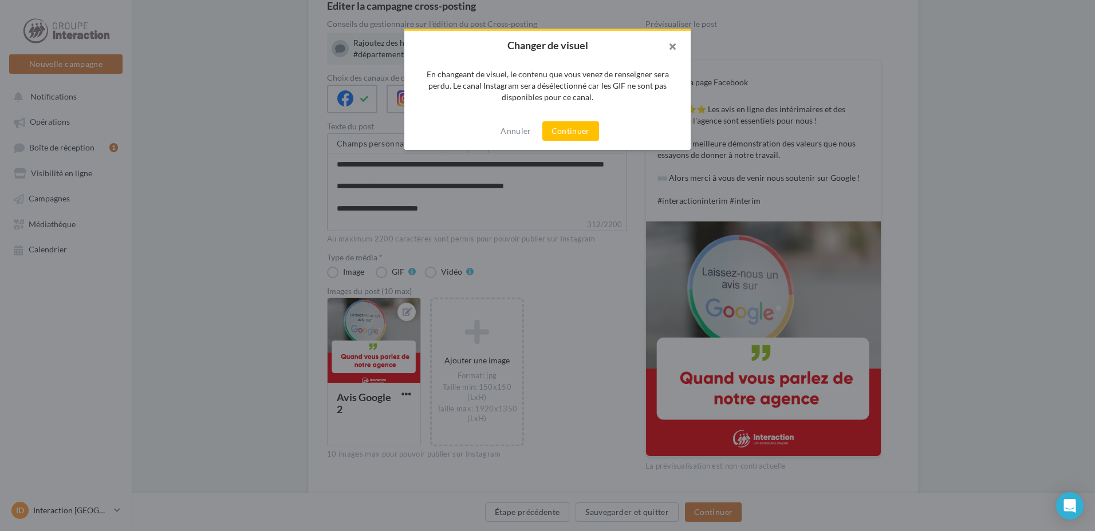
click at [672, 45] on button "button" at bounding box center [668, 48] width 46 height 34
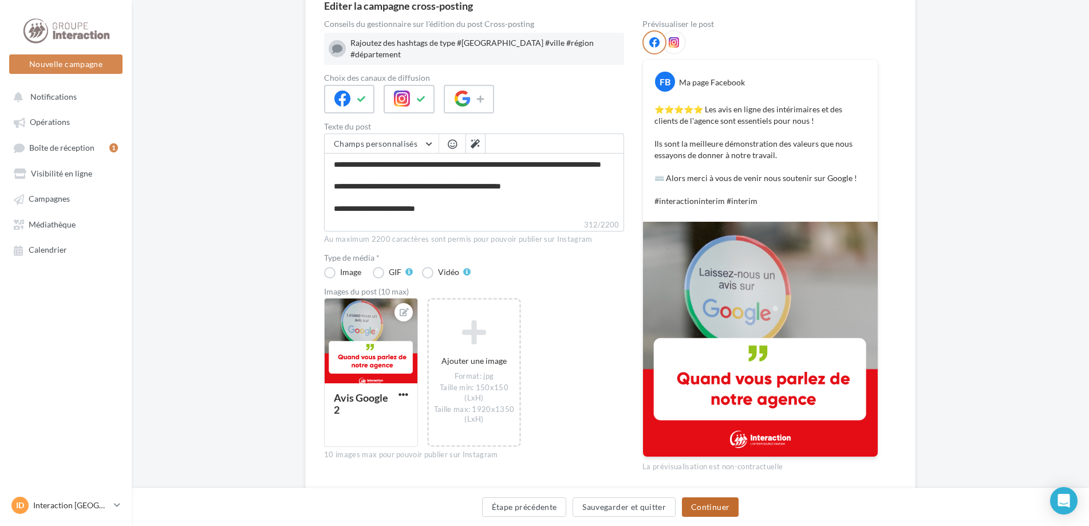
click at [707, 509] on button "Continuer" at bounding box center [710, 506] width 57 height 19
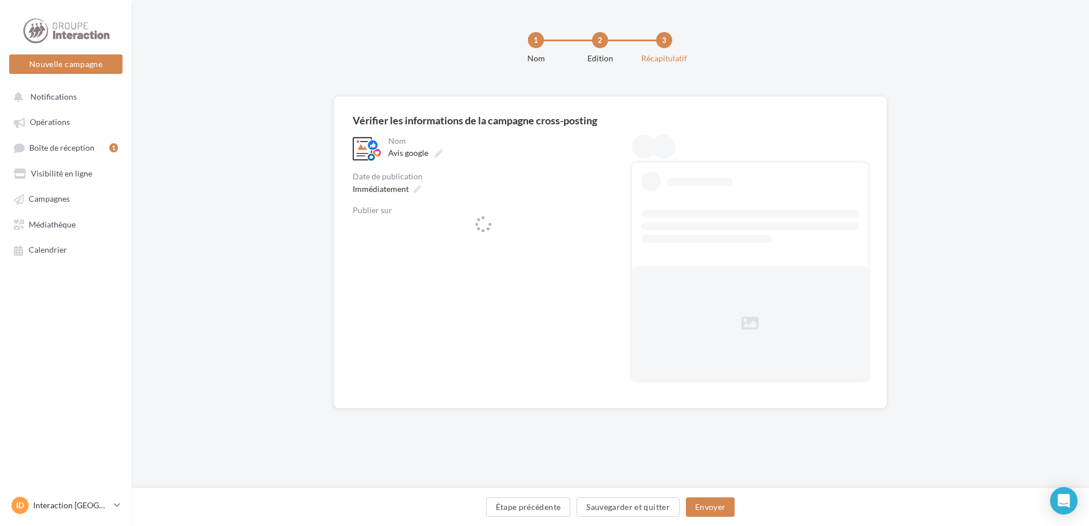
scroll to position [0, 0]
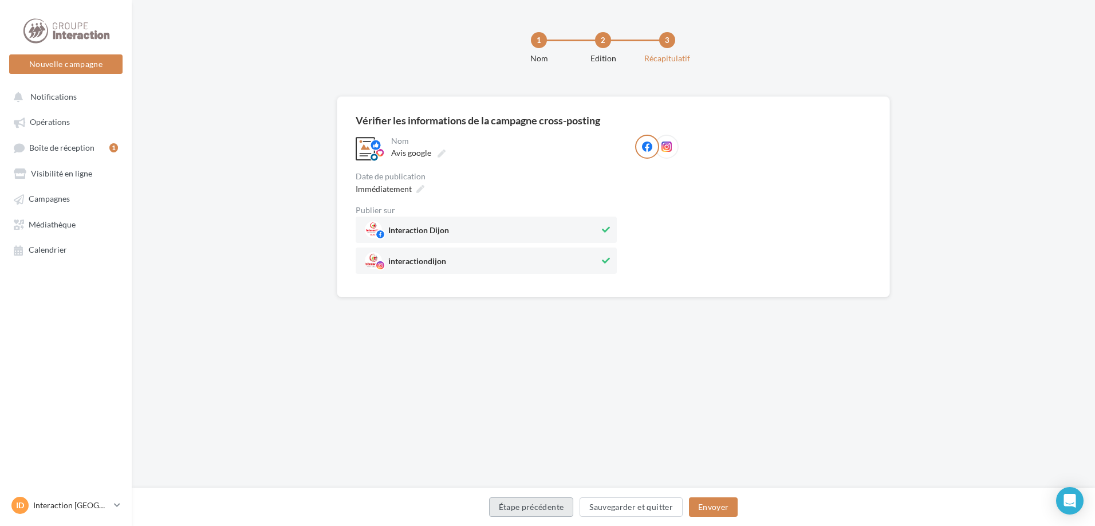
click at [556, 505] on button "Étape précédente" at bounding box center [531, 506] width 85 height 19
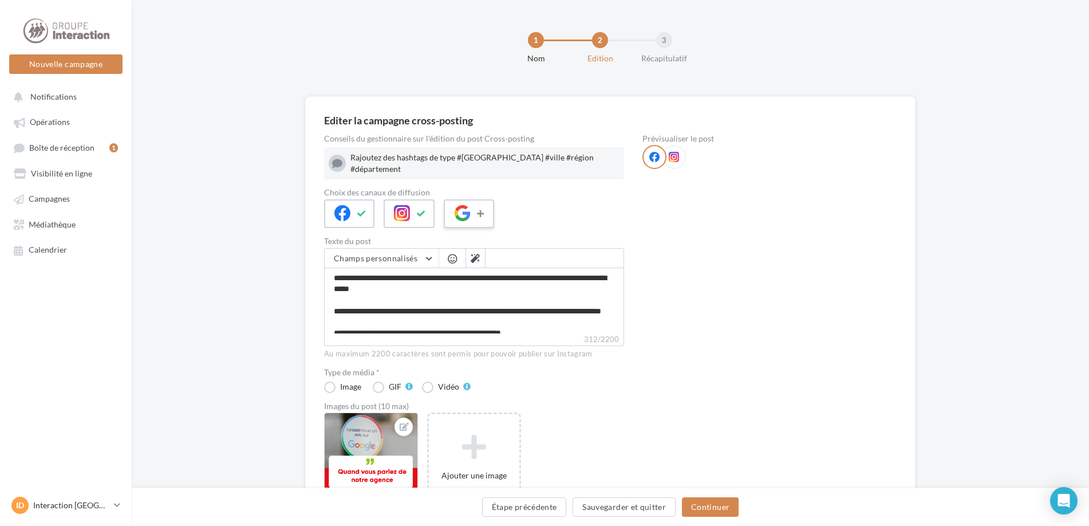
click at [487, 211] on button at bounding box center [482, 213] width 14 height 17
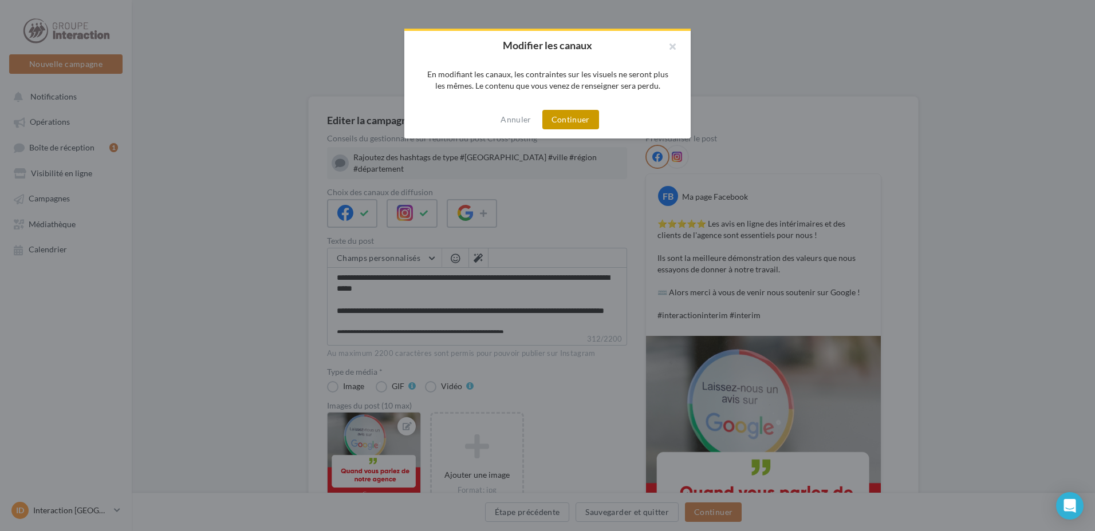
click at [576, 127] on button "Continuer" at bounding box center [570, 119] width 57 height 19
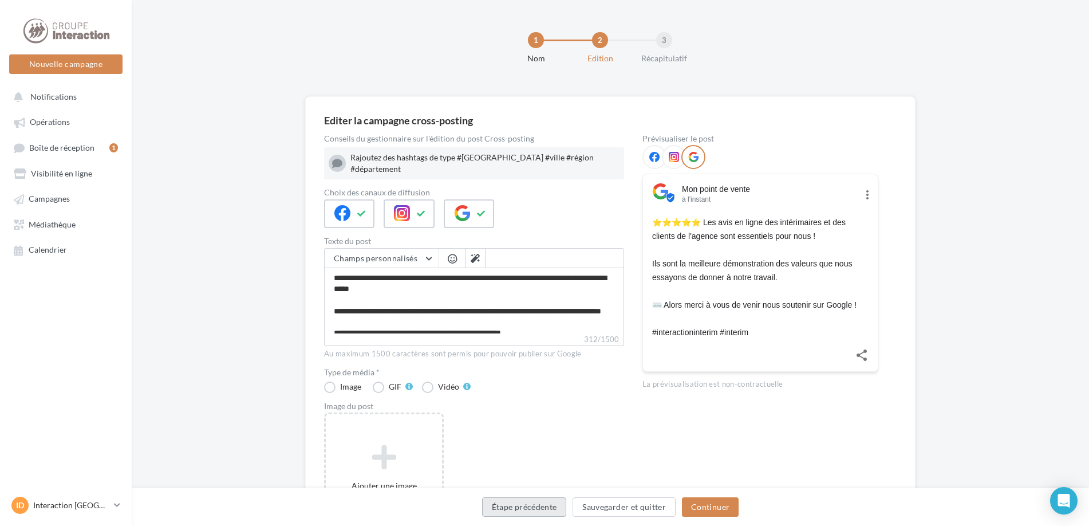
click at [522, 513] on button "Étape précédente" at bounding box center [524, 506] width 85 height 19
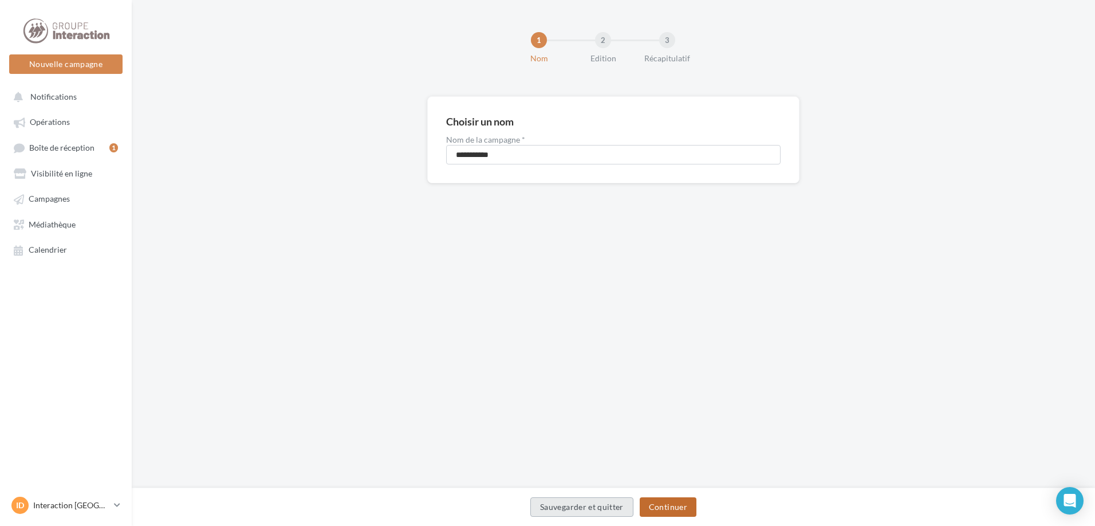
click at [661, 514] on button "Continuer" at bounding box center [668, 506] width 57 height 19
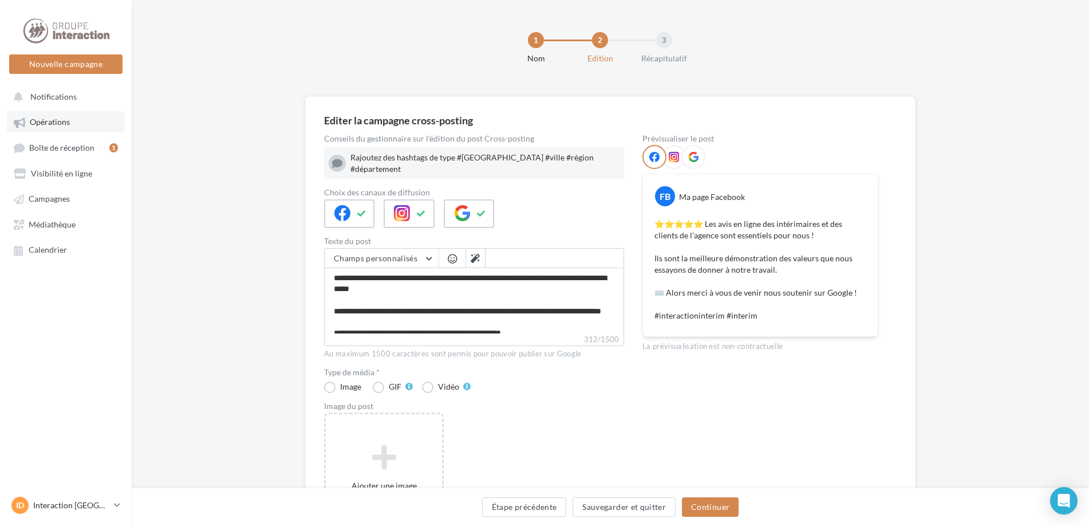
click at [70, 128] on link "Opérations" at bounding box center [66, 121] width 118 height 21
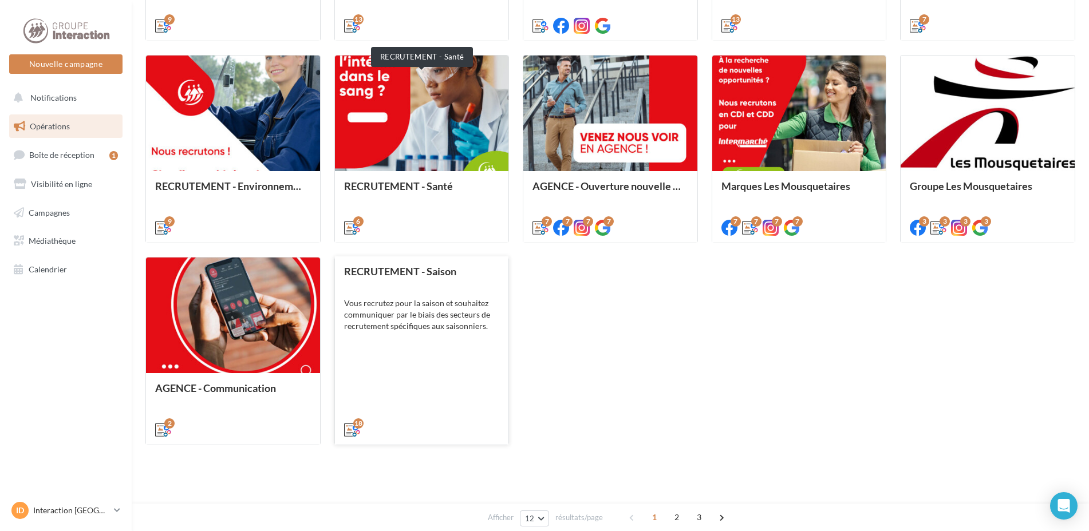
scroll to position [525, 0]
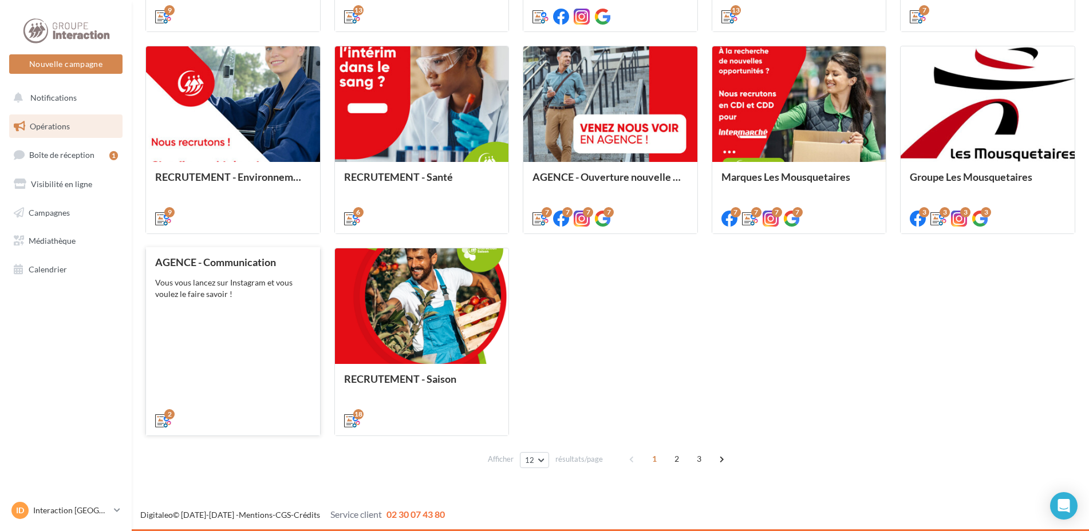
click at [231, 349] on div "AGENCE - Communication Vous vous lancez sur Instagram et vous voulez le faire s…" at bounding box center [233, 341] width 156 height 169
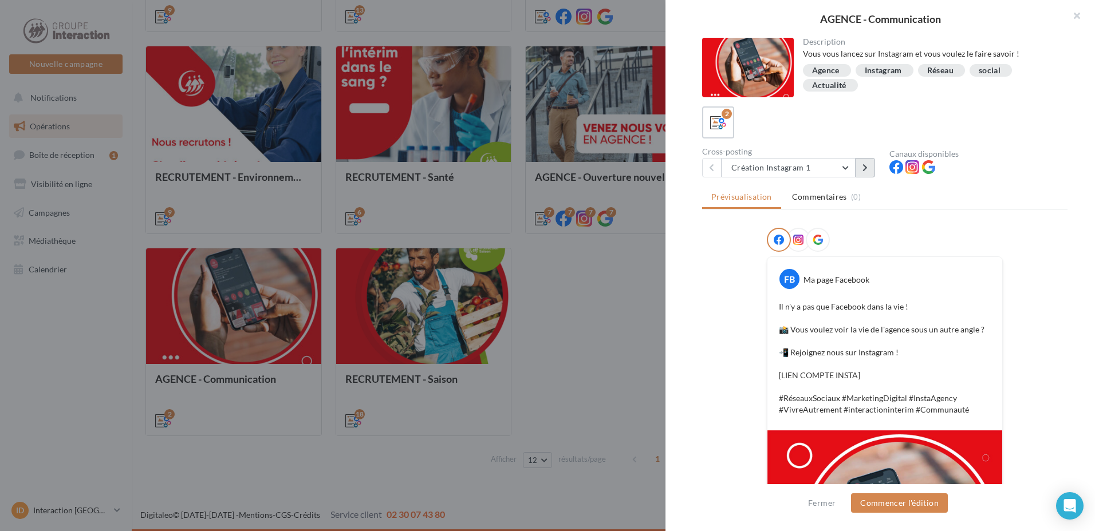
click at [861, 171] on button at bounding box center [865, 167] width 19 height 19
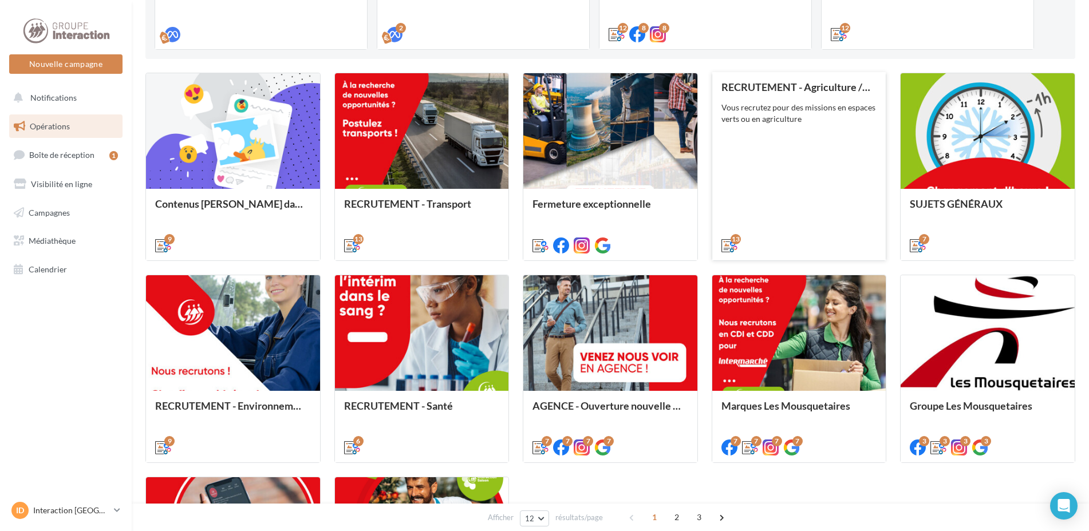
scroll to position [181, 0]
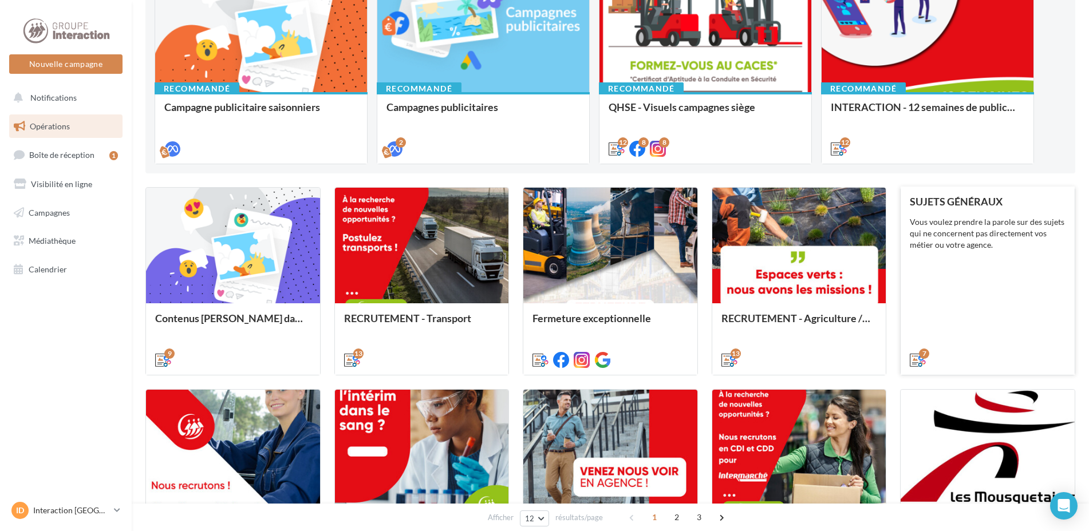
click at [999, 271] on div "SUJETS GÉNÉRAUX Vous voulez prendre la parole sur des sujets qui ne concernent …" at bounding box center [988, 280] width 156 height 169
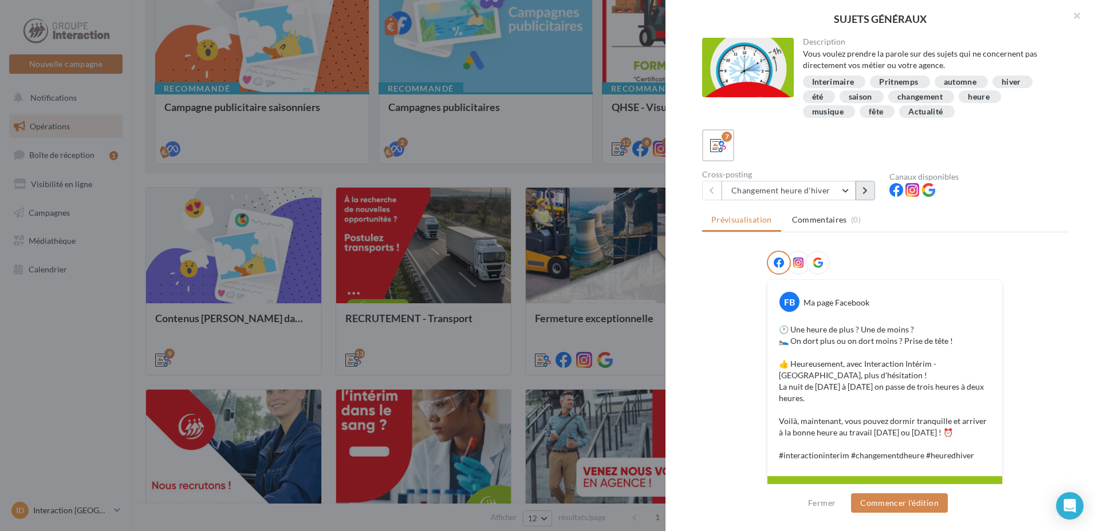
click at [864, 188] on icon at bounding box center [864, 191] width 5 height 8
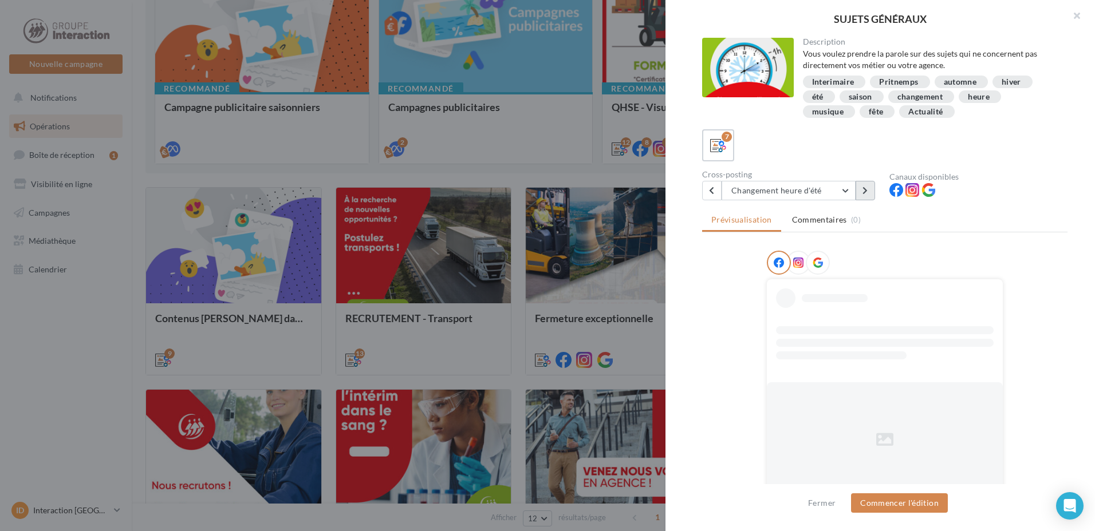
click at [864, 188] on icon at bounding box center [864, 191] width 5 height 8
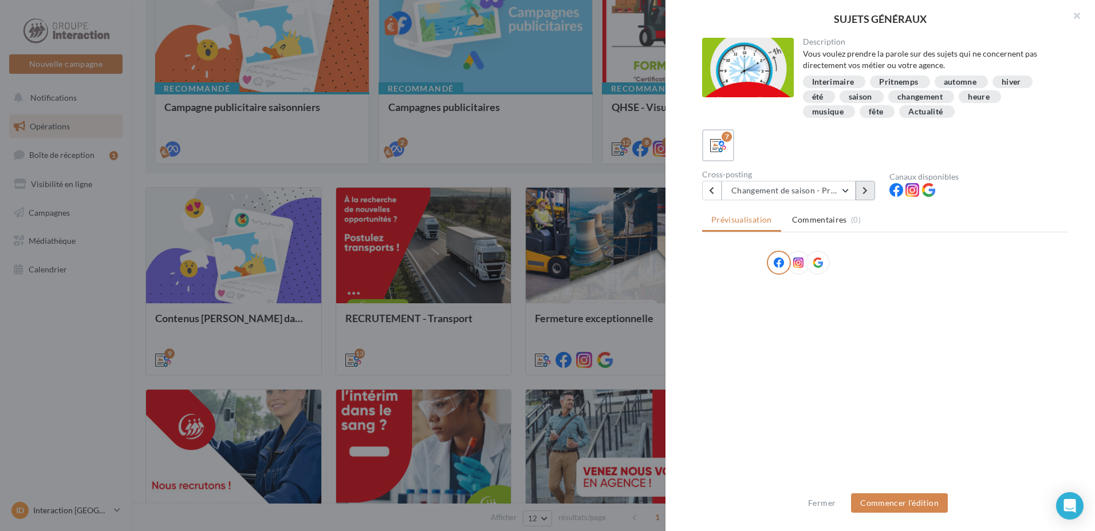
click at [864, 189] on icon at bounding box center [864, 191] width 5 height 8
click at [864, 190] on icon at bounding box center [864, 191] width 5 height 8
click at [863, 190] on icon at bounding box center [864, 191] width 5 height 8
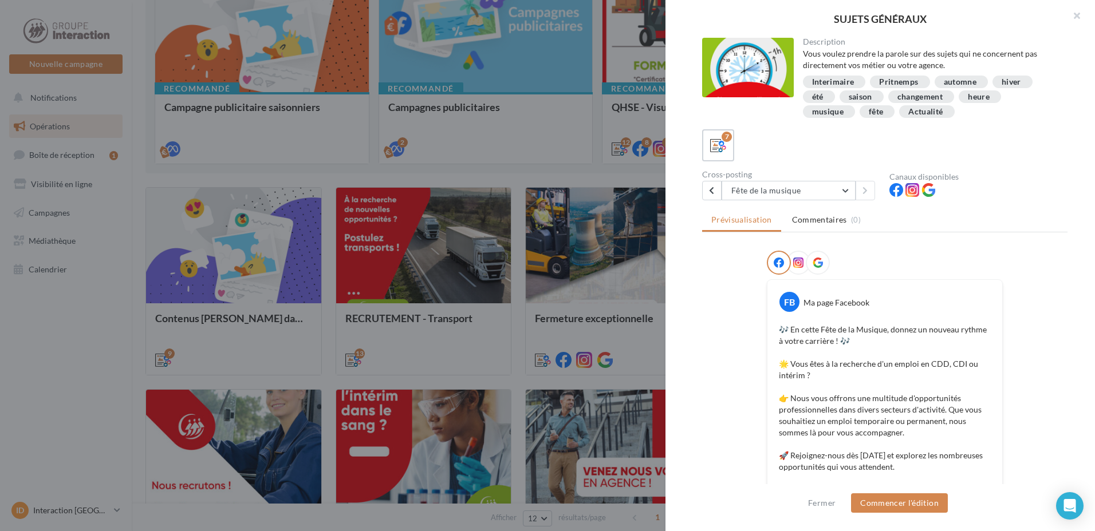
click at [577, 160] on div at bounding box center [547, 265] width 1095 height 531
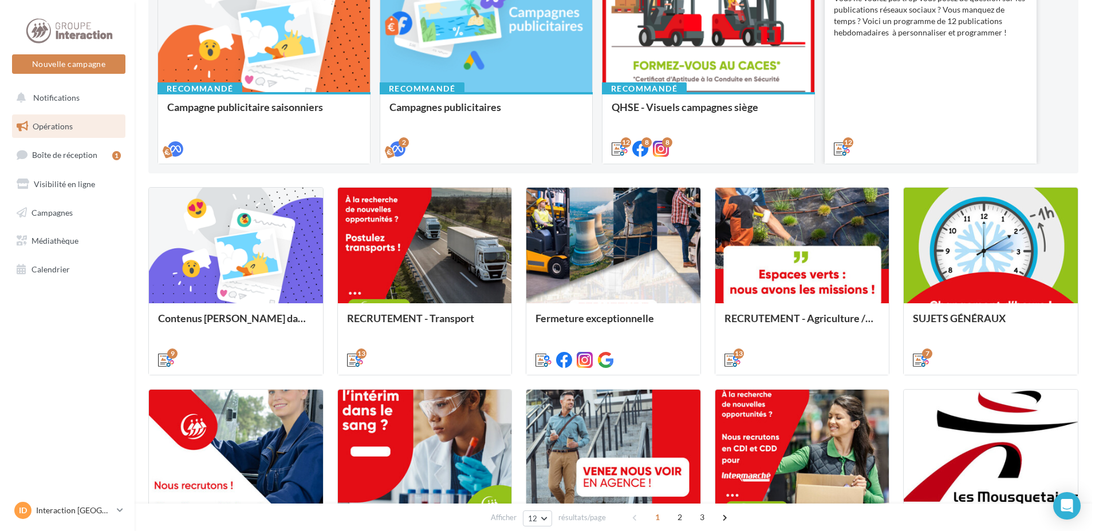
scroll to position [9, 0]
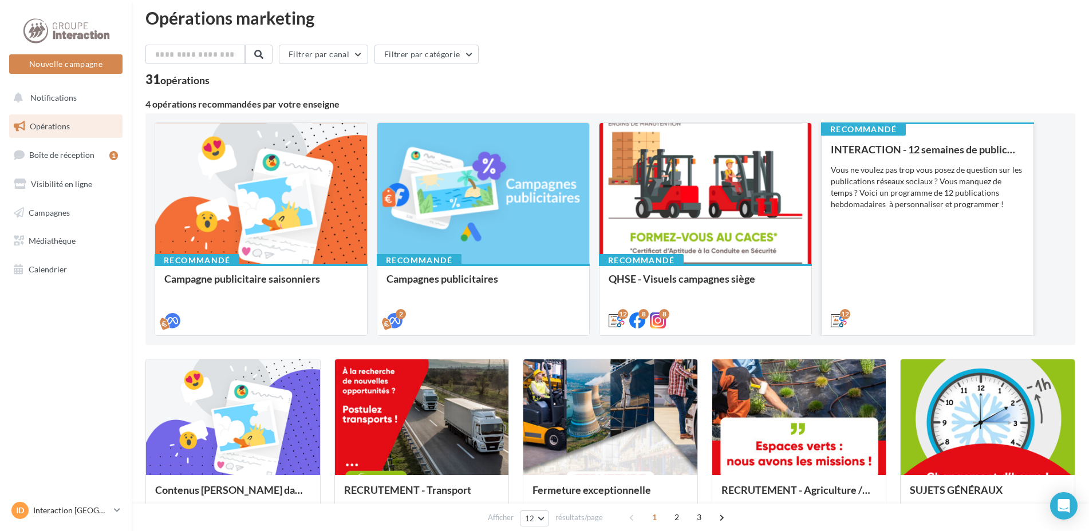
click at [952, 263] on div "INTERACTION - 12 semaines de publication Vous ne voulez pas trop vous posez de …" at bounding box center [928, 235] width 194 height 182
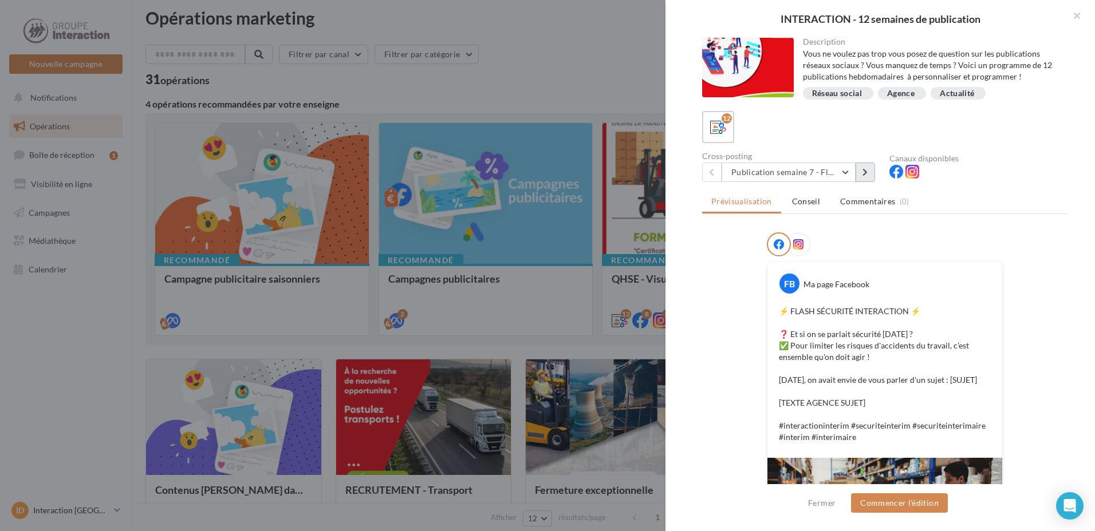
click at [859, 176] on button at bounding box center [865, 172] width 19 height 19
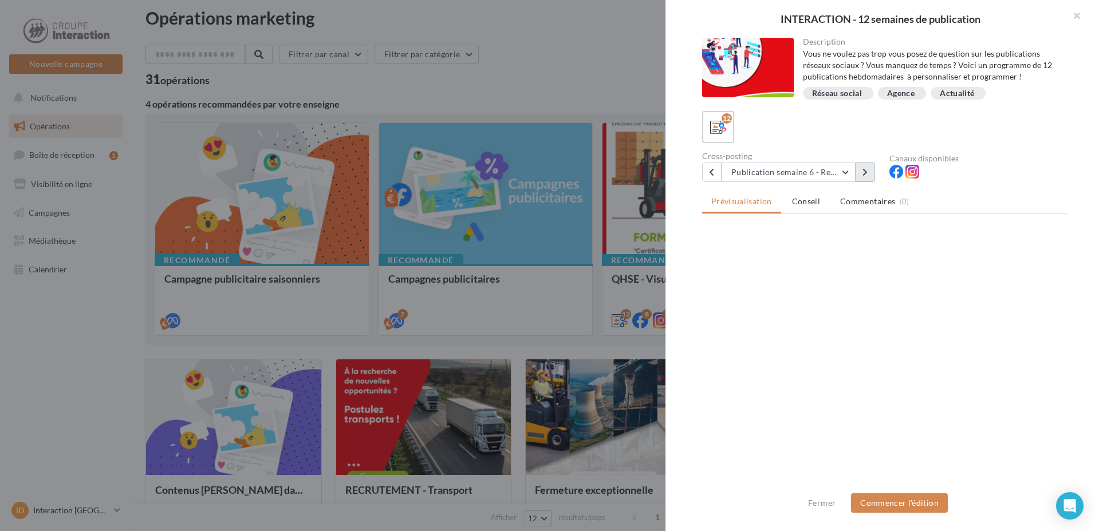
click at [859, 176] on button at bounding box center [865, 172] width 19 height 19
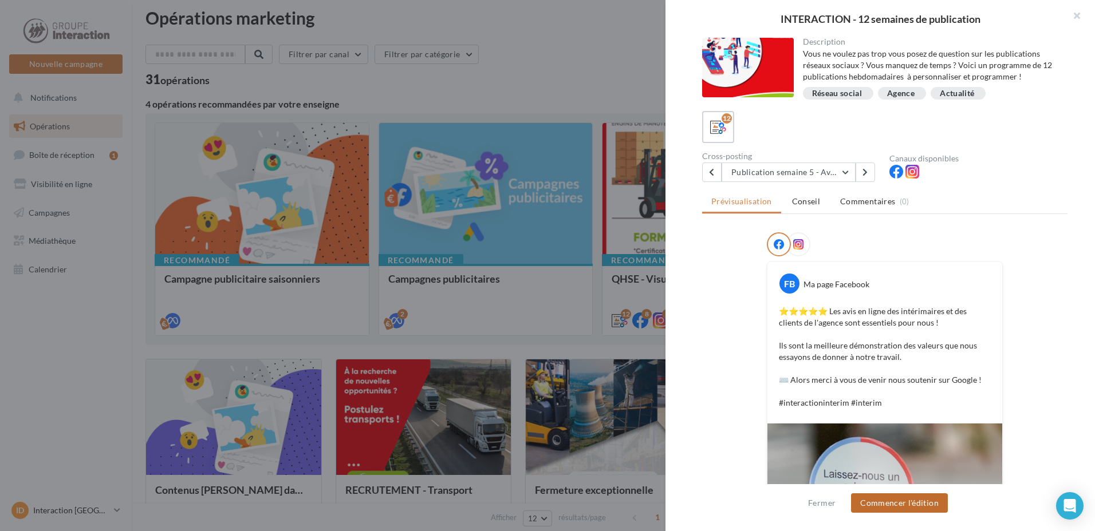
click at [899, 509] on button "Commencer l'édition" at bounding box center [899, 503] width 97 height 19
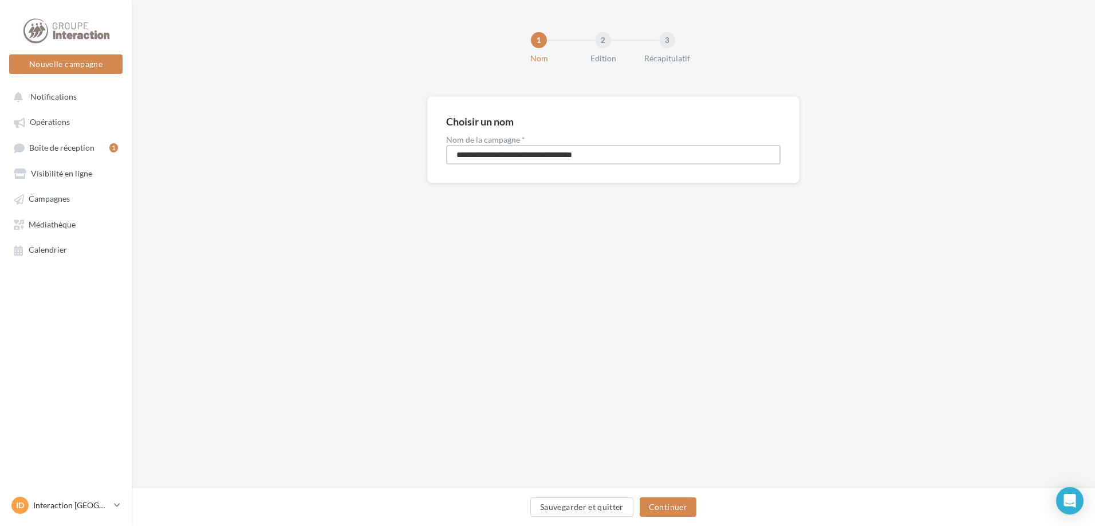
drag, startPoint x: 635, startPoint y: 153, endPoint x: 238, endPoint y: 137, distance: 397.2
click at [238, 137] on div "**********" at bounding box center [613, 158] width 963 height 124
type input "**********"
click at [690, 511] on button "Continuer" at bounding box center [668, 506] width 57 height 19
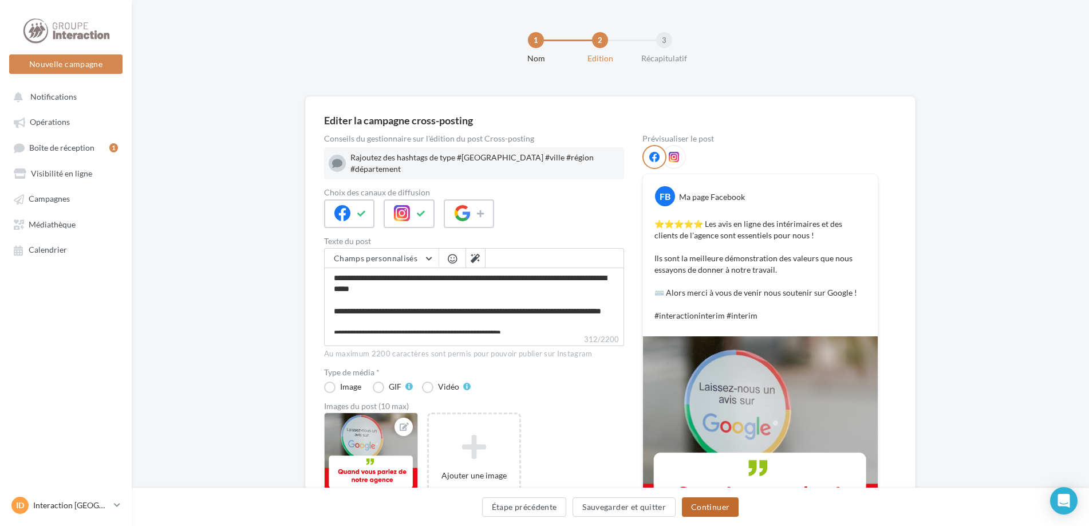
click at [685, 511] on button "Continuer" at bounding box center [710, 506] width 57 height 19
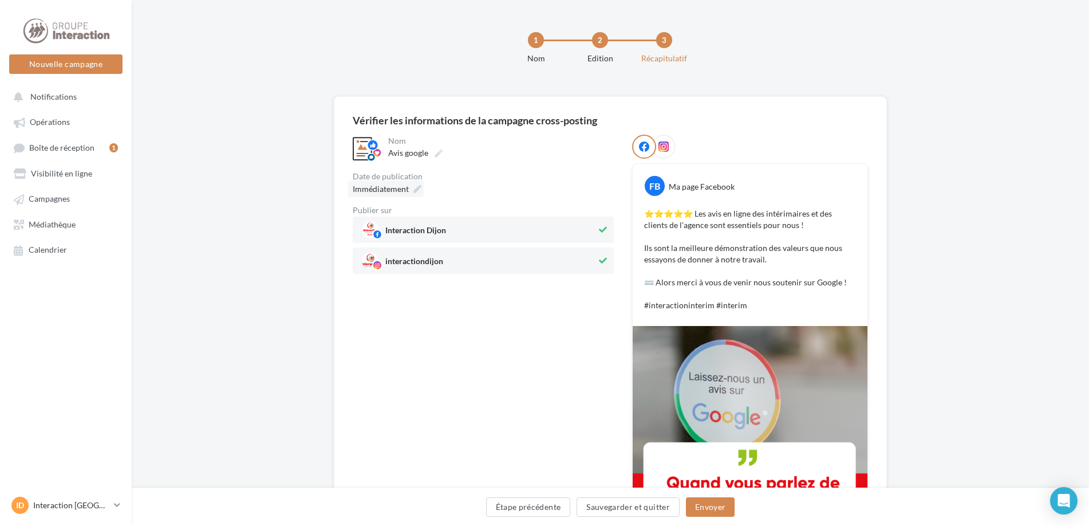
click at [402, 191] on span "Immédiatement" at bounding box center [381, 189] width 56 height 10
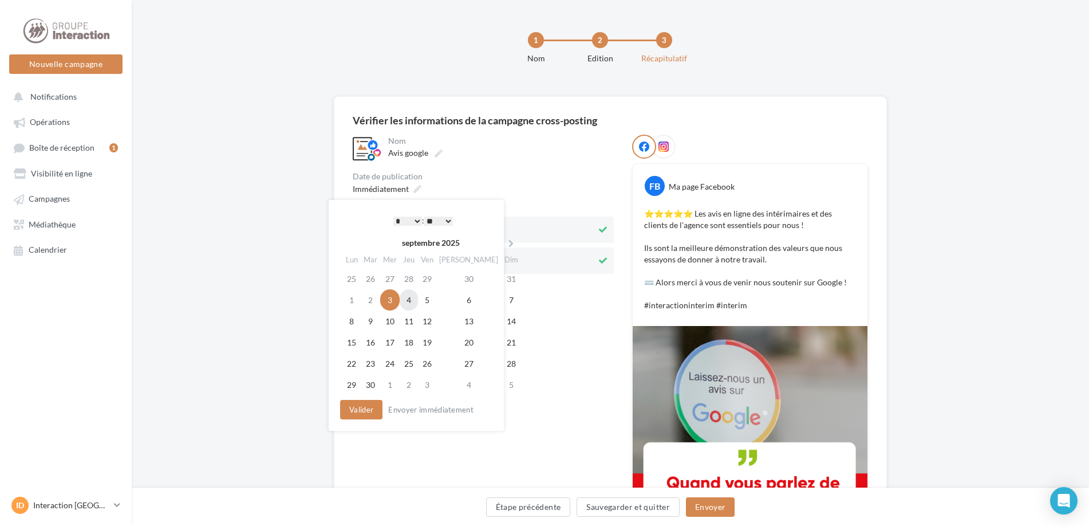
click at [418, 300] on td "4" at bounding box center [409, 299] width 18 height 21
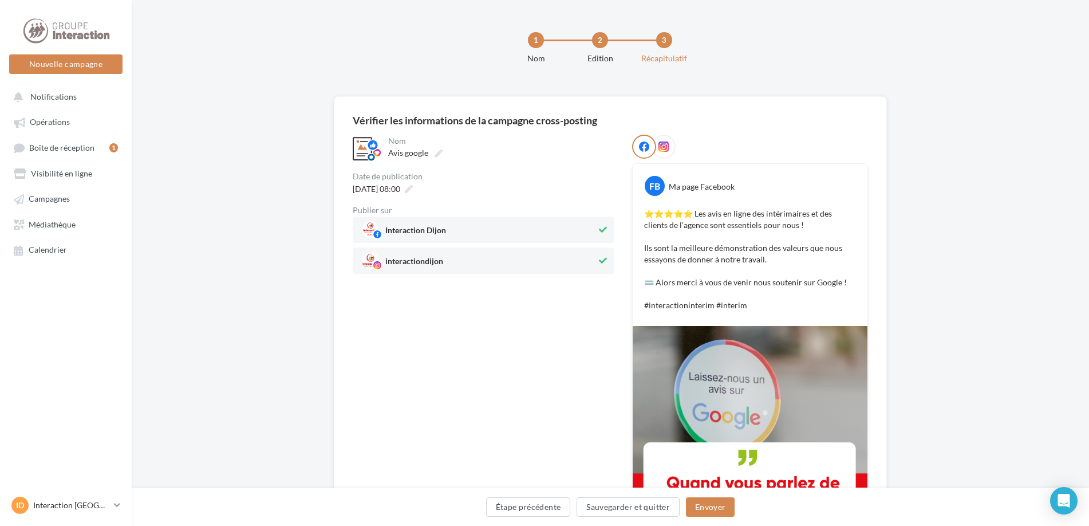
click at [546, 327] on div "**********" at bounding box center [483, 356] width 261 height 442
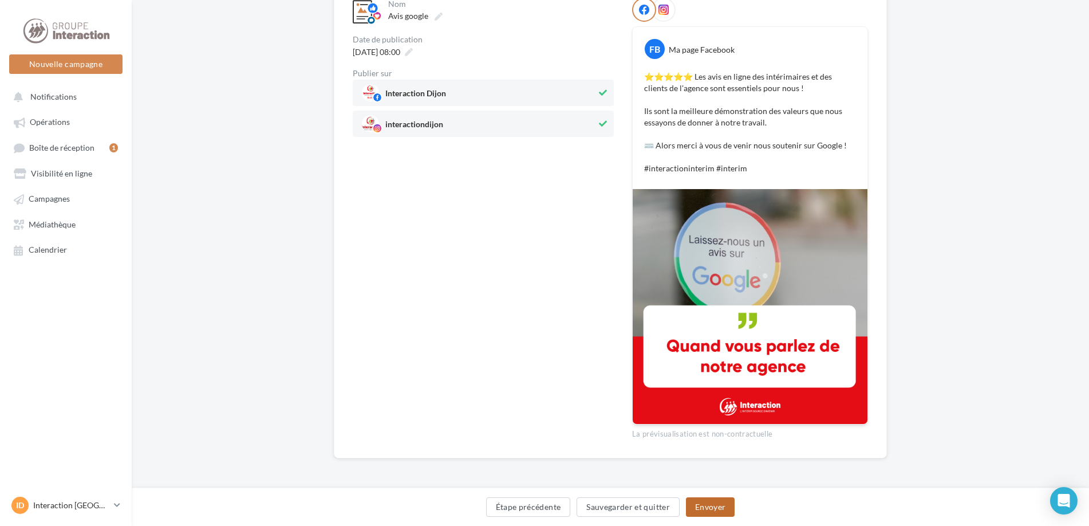
drag, startPoint x: 722, startPoint y: 507, endPoint x: 716, endPoint y: 511, distance: 7.0
click at [716, 515] on button "Envoyer" at bounding box center [710, 506] width 49 height 19
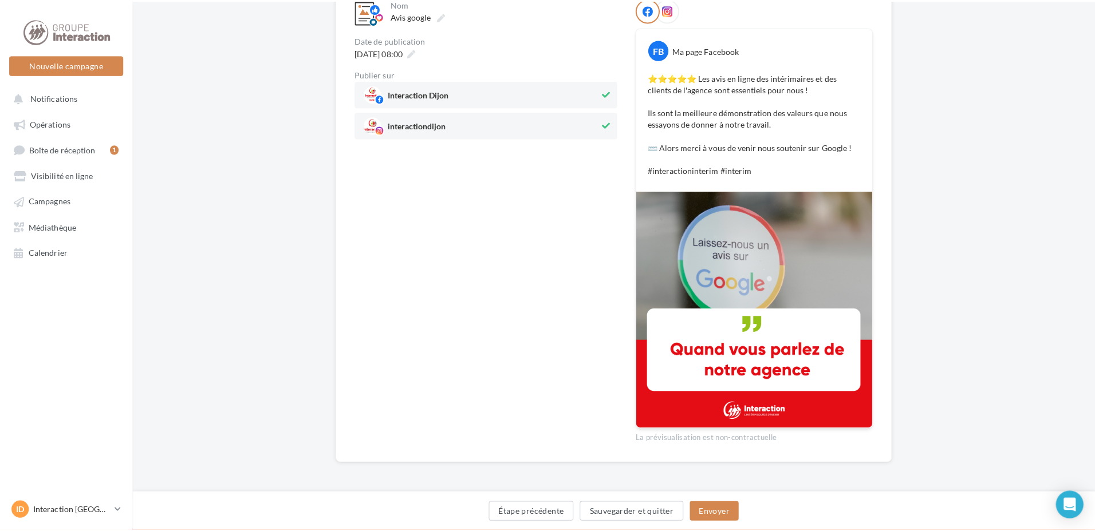
scroll to position [131, 0]
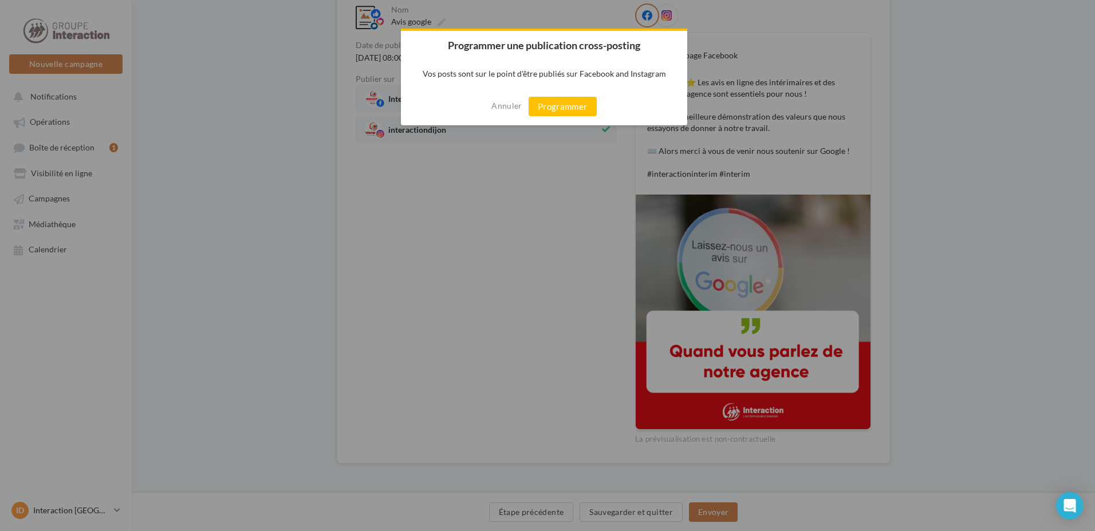
click at [561, 105] on button "Programmer" at bounding box center [563, 106] width 68 height 19
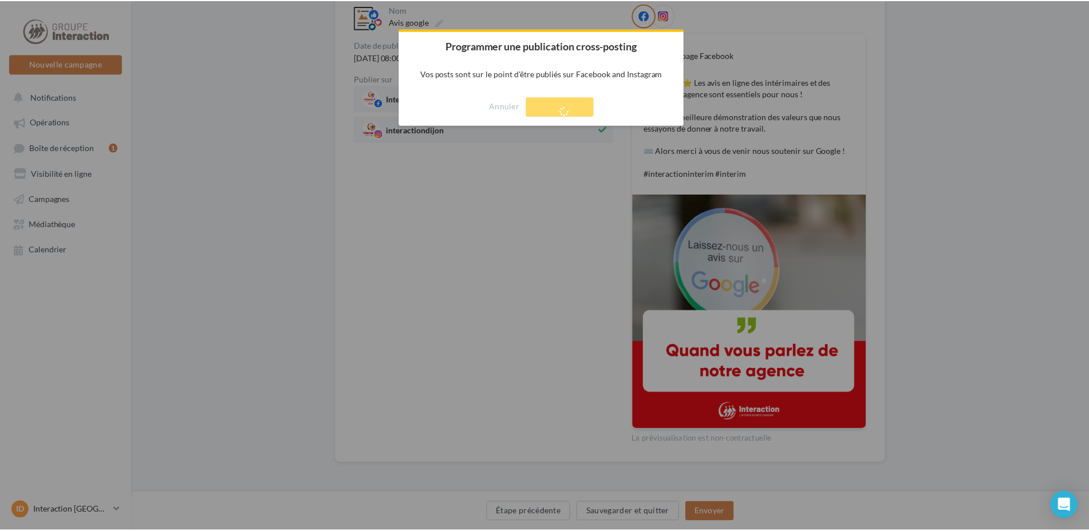
scroll to position [18, 0]
